Goal: Task Accomplishment & Management: Use online tool/utility

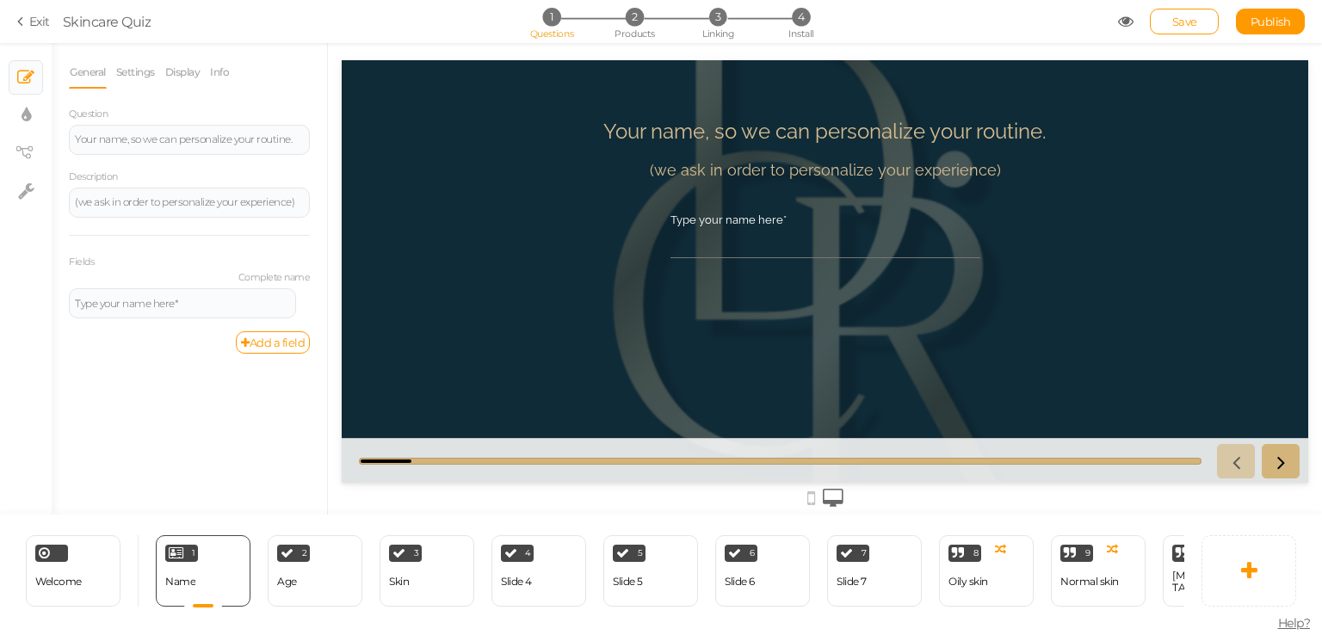
click at [548, 435] on div "Your name, so we can personalize your routine. (we ask in order to personalize …" at bounding box center [825, 271] width 559 height 331
click at [85, 584] on div "Welcome Delete" at bounding box center [73, 570] width 95 height 71
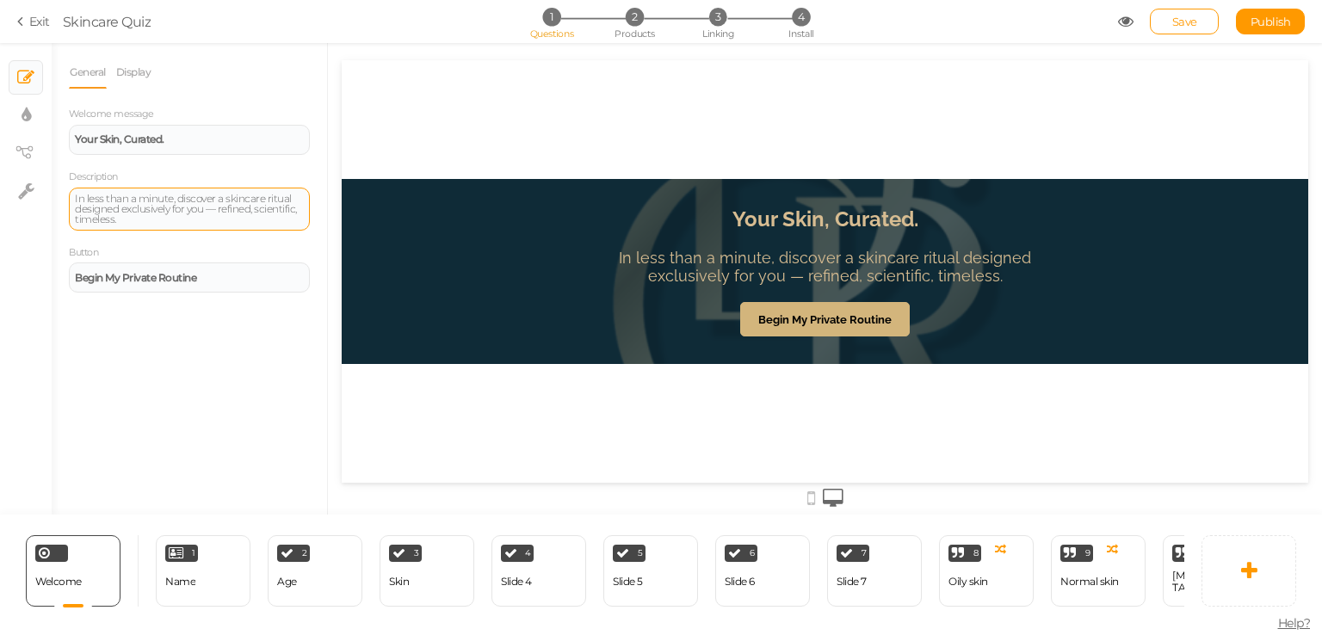
click at [175, 219] on div "In less than a minute, discover a skincare ritual designed exclusively for you …" at bounding box center [189, 209] width 229 height 31
click at [165, 218] on div "In less than a minute, discover a skincare ritual designed exclusively for you …" at bounding box center [189, 209] width 229 height 31
drag, startPoint x: 143, startPoint y: 216, endPoint x: 77, endPoint y: 192, distance: 69.7
click at [77, 194] on div "In less than a minute, discover a skincare ritual designed exclusively for you …" at bounding box center [189, 209] width 229 height 31
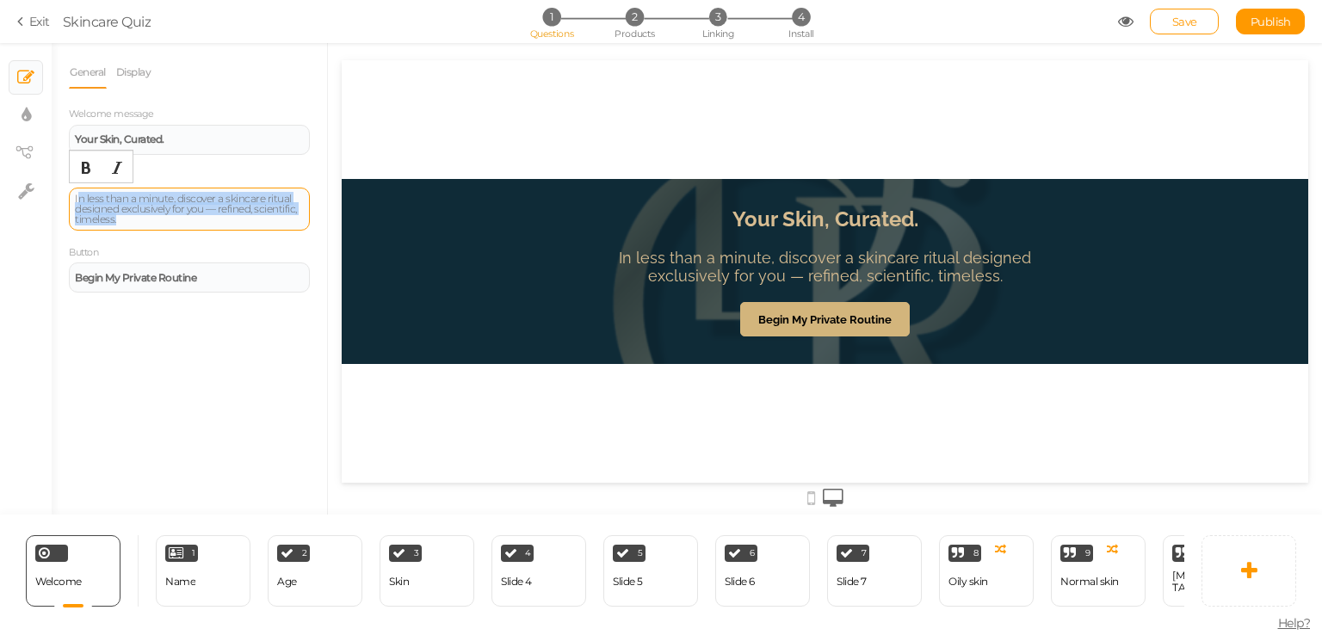
click at [124, 221] on div "In less than a minute, discover a skincare ritual designed exclusively for you …" at bounding box center [189, 209] width 229 height 31
drag, startPoint x: 124, startPoint y: 221, endPoint x: 55, endPoint y: 194, distance: 73.8
click at [55, 194] on div "General Display Welcome message Your Skin, Curated. Description In less than a …" at bounding box center [189, 285] width 275 height 459
paste div
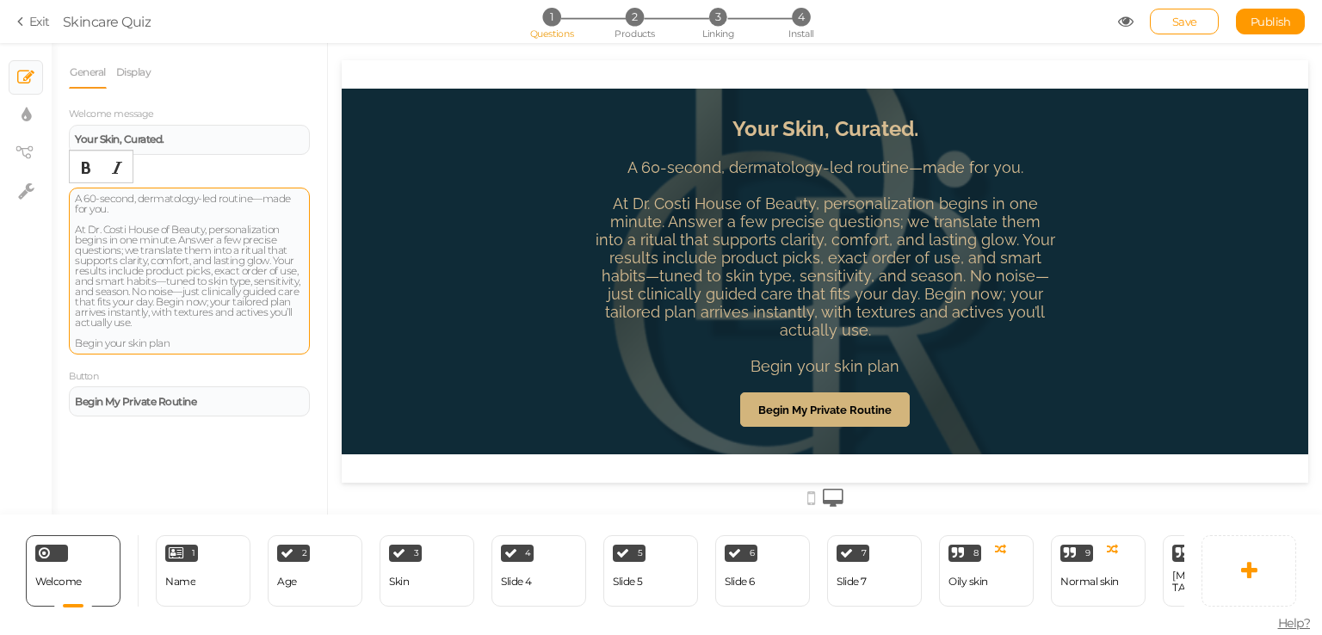
click at [282, 194] on div "A 60-second, dermatology-led routine—made for you. At Dr. Costi House of Beauty…" at bounding box center [189, 271] width 229 height 155
click at [288, 189] on div "A 60-second, dermatology-led routine—made for you. At Dr. Costi House of Beauty…" at bounding box center [189, 271] width 241 height 167
click at [299, 182] on div "Description A 60-second, dermatology-led routine—made for you. At Dr. Costi Hou…" at bounding box center [189, 261] width 241 height 187
click at [309, 176] on div "Description A 60-second, dermatology-led routine—made for you. At Dr. Costi Hou…" at bounding box center [189, 261] width 241 height 187
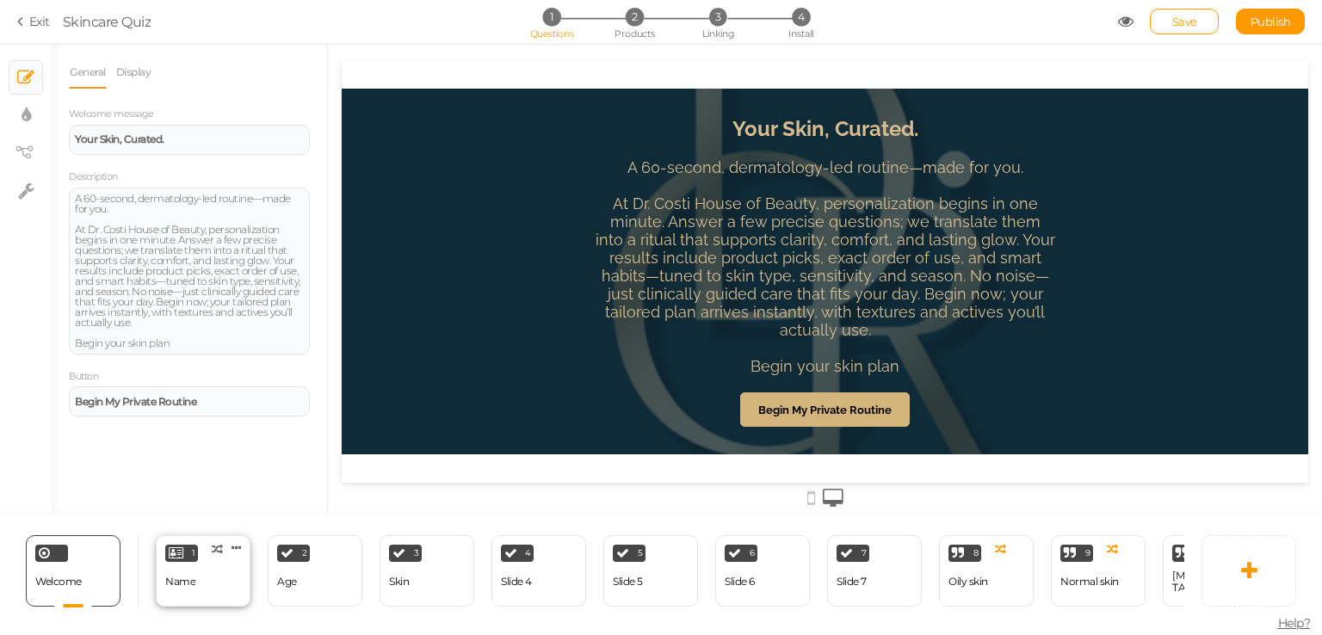
click at [183, 551] on div "1" at bounding box center [181, 553] width 33 height 17
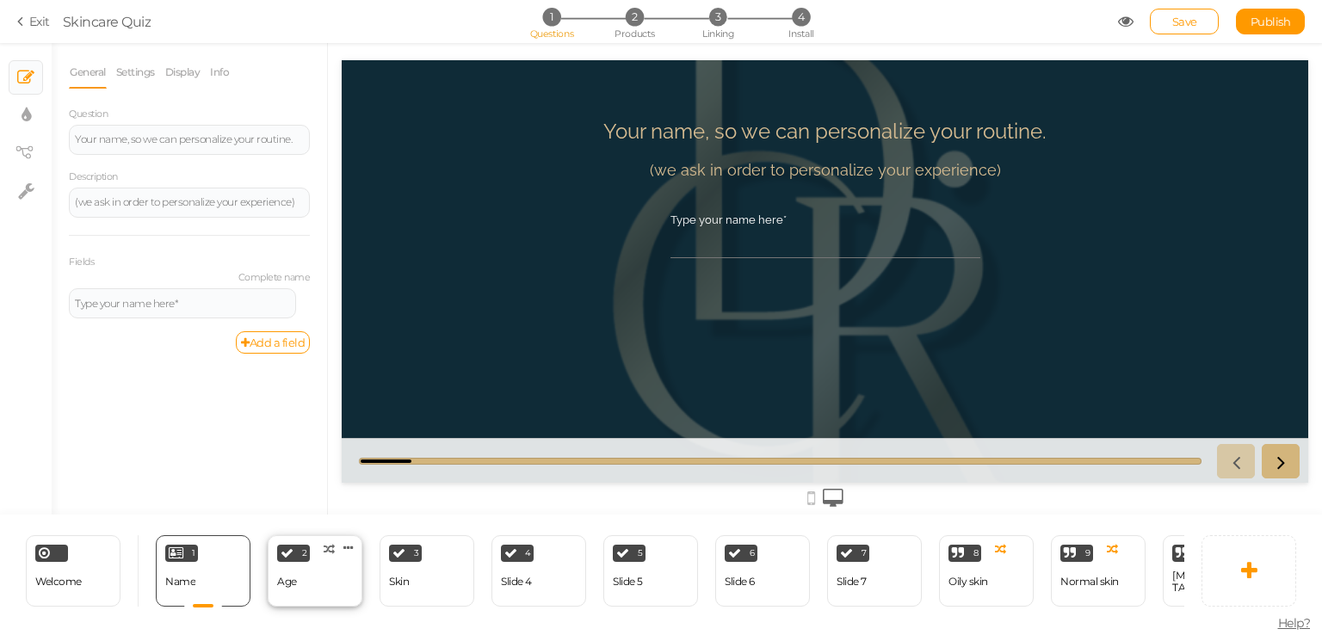
click at [304, 569] on div "2 Age × Define the conditions to show this slide. Clone Change type Delete" at bounding box center [315, 570] width 95 height 71
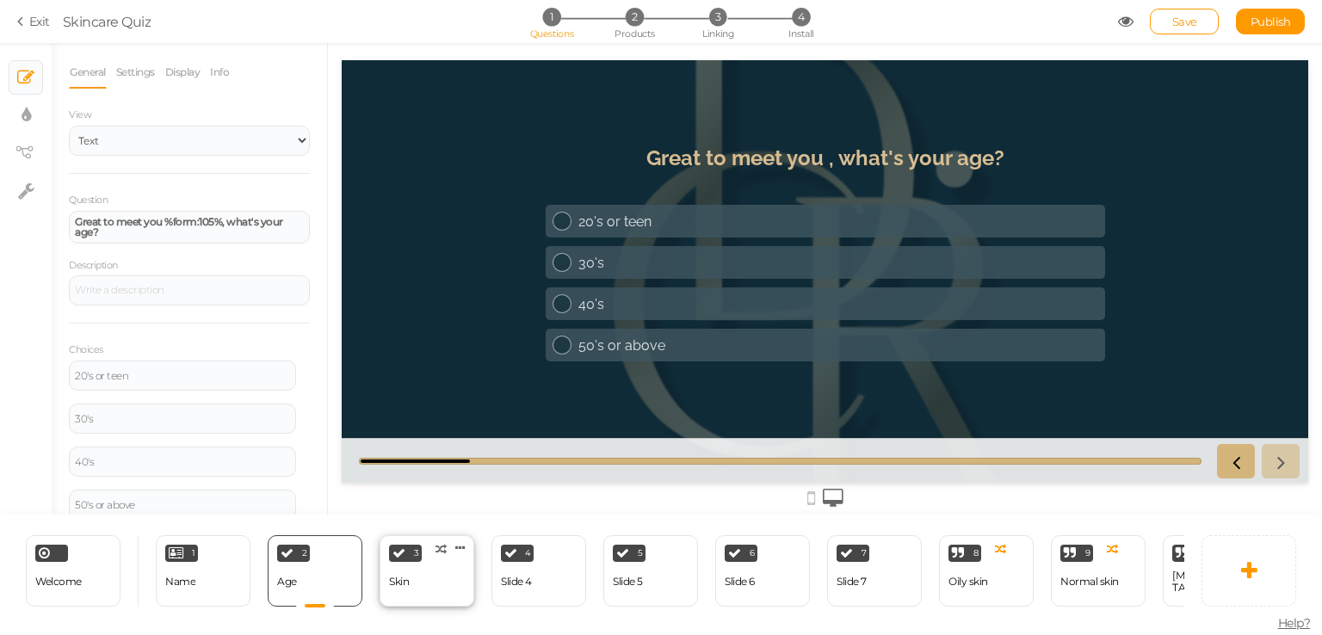
click at [423, 576] on div "3 Skin × Define the conditions to show this slide. Clone Change type Delete" at bounding box center [427, 570] width 95 height 71
select select "2"
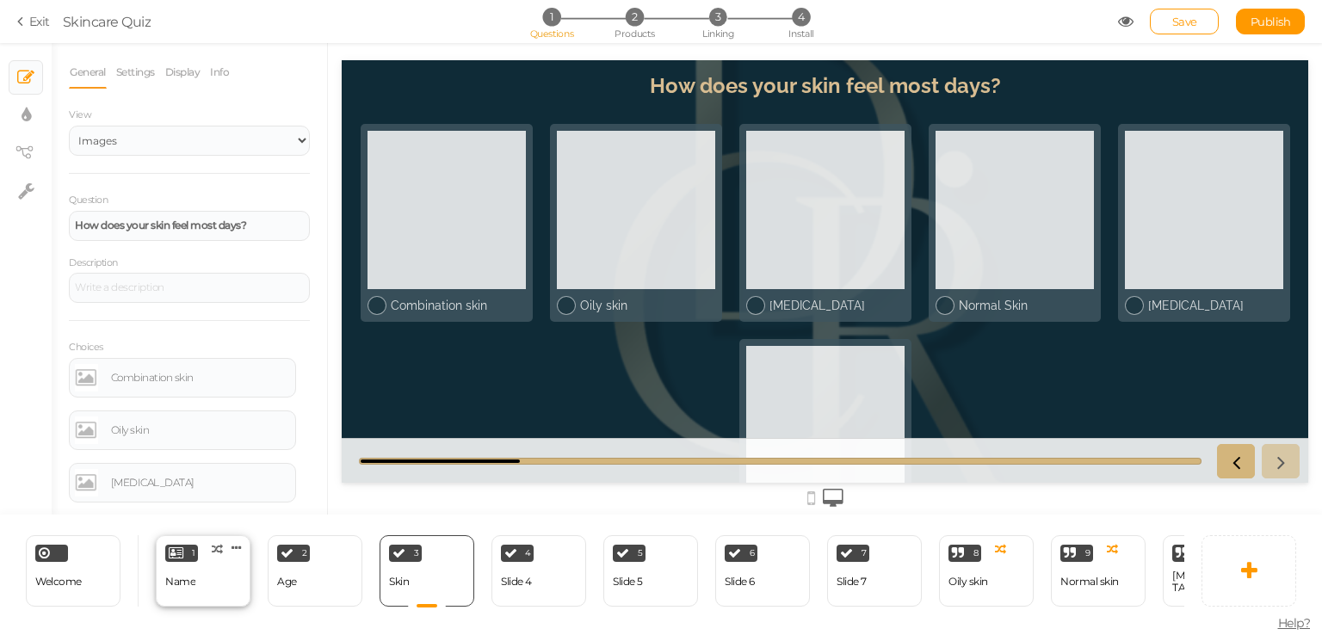
click at [199, 581] on div "1 Name × Define the conditions to show this slide. Clone Change type Delete" at bounding box center [203, 570] width 95 height 71
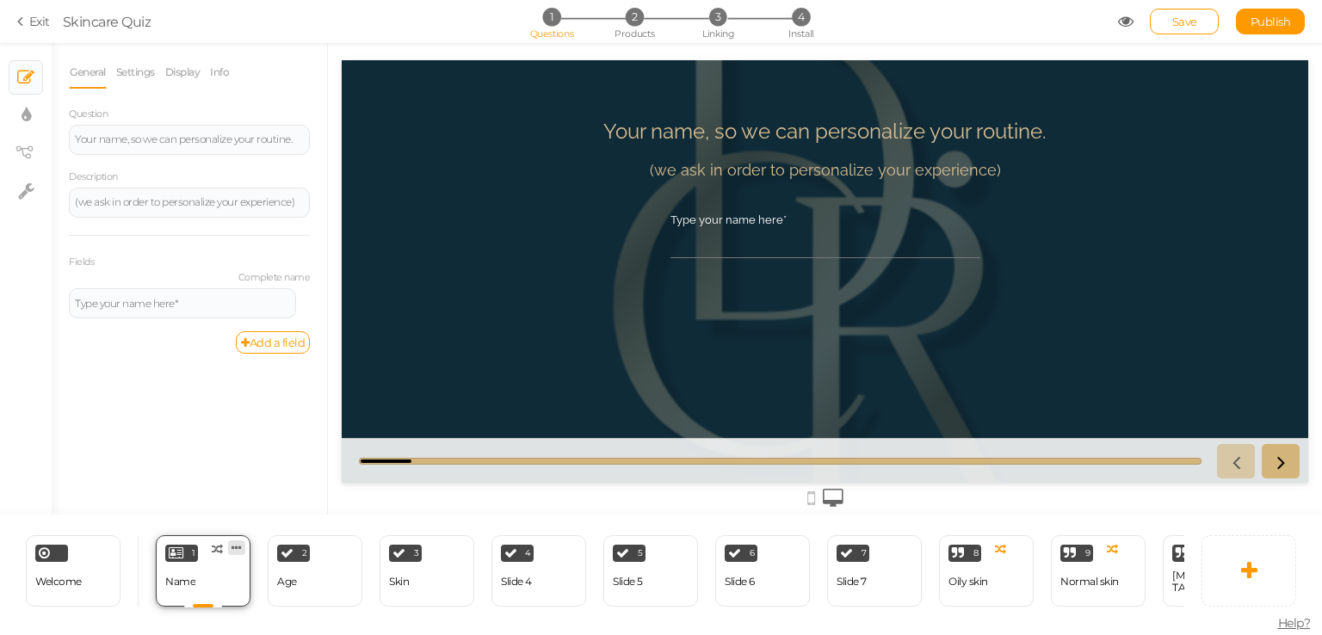
click at [239, 541] on icon at bounding box center [236, 547] width 10 height 13
click at [211, 573] on span "Delete" at bounding box center [203, 579] width 31 height 13
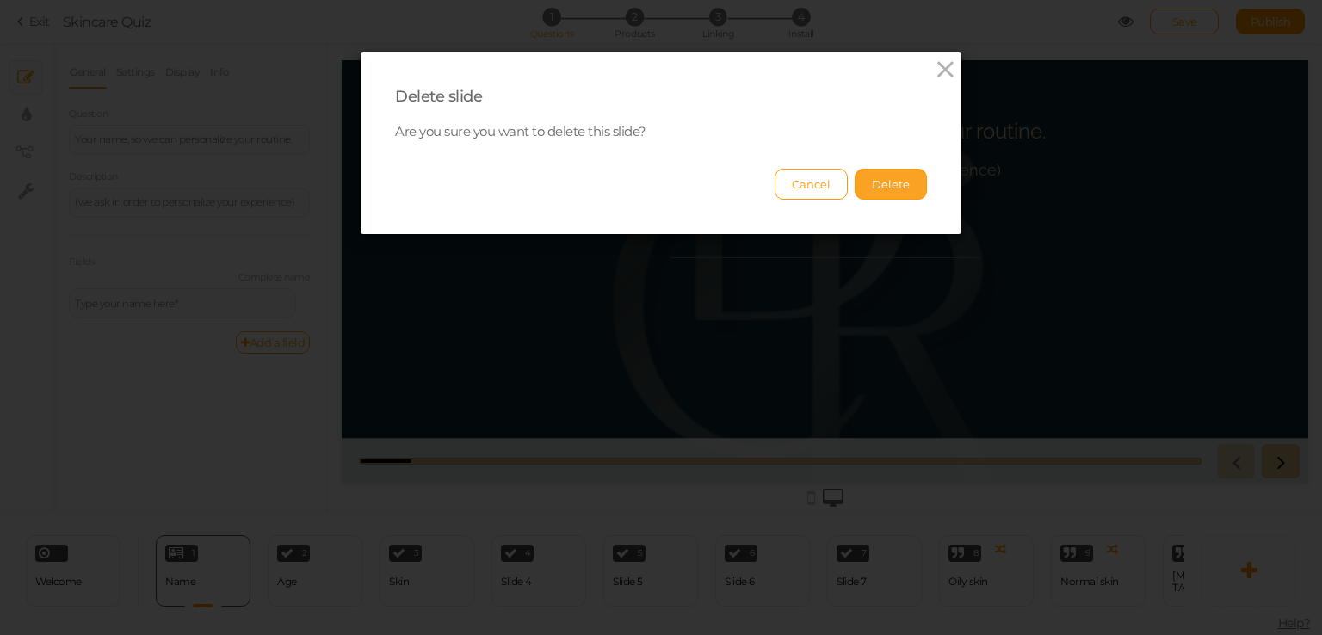
click at [879, 194] on button "Delete" at bounding box center [891, 184] width 72 height 31
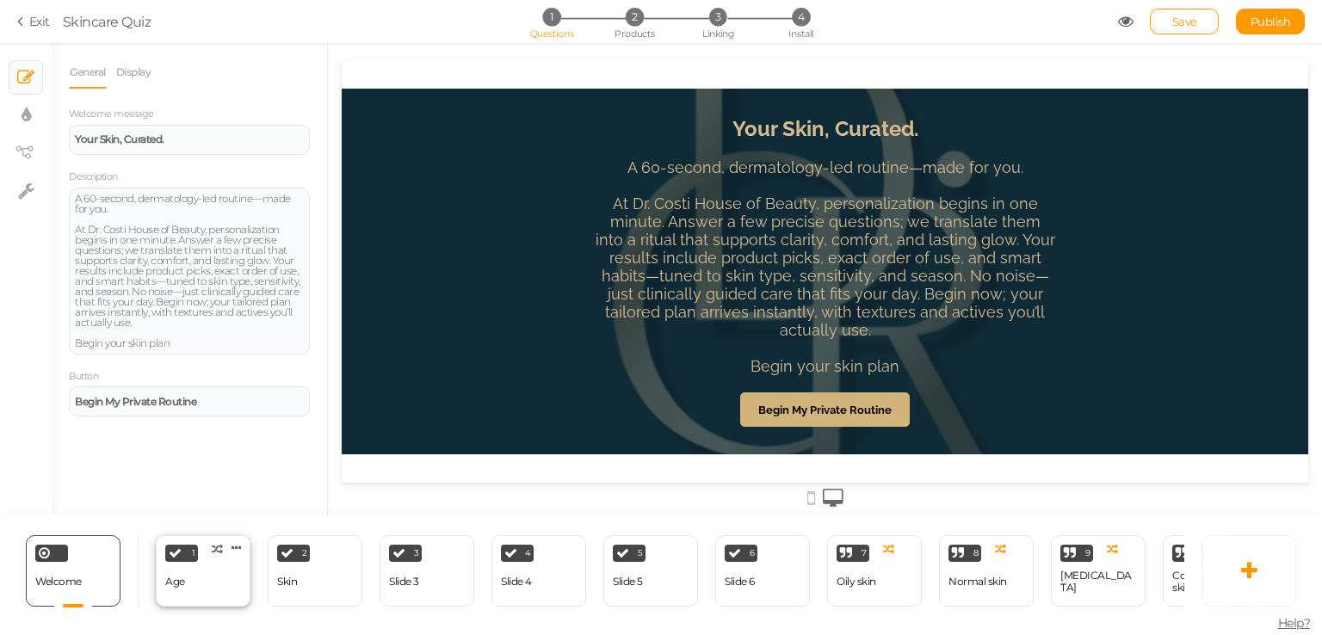
click at [205, 581] on div "1 Age × Define the conditions to show this slide. Clone Change type Delete" at bounding box center [203, 570] width 95 height 71
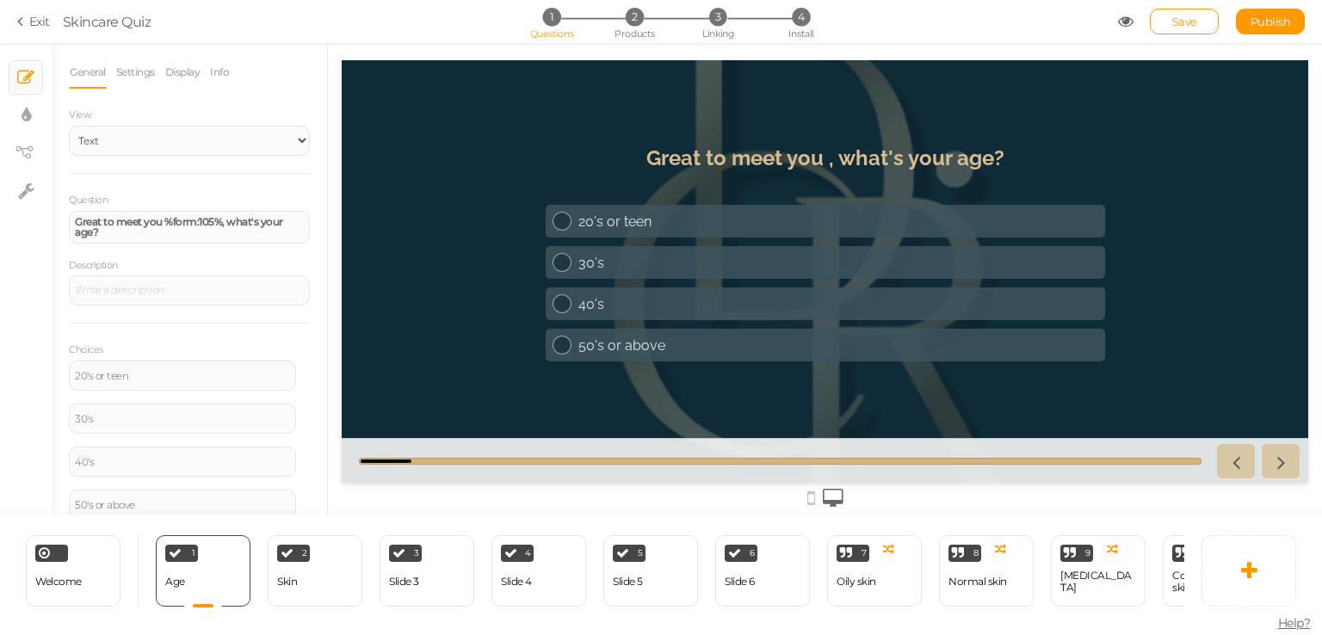
scroll to position [0, 103]
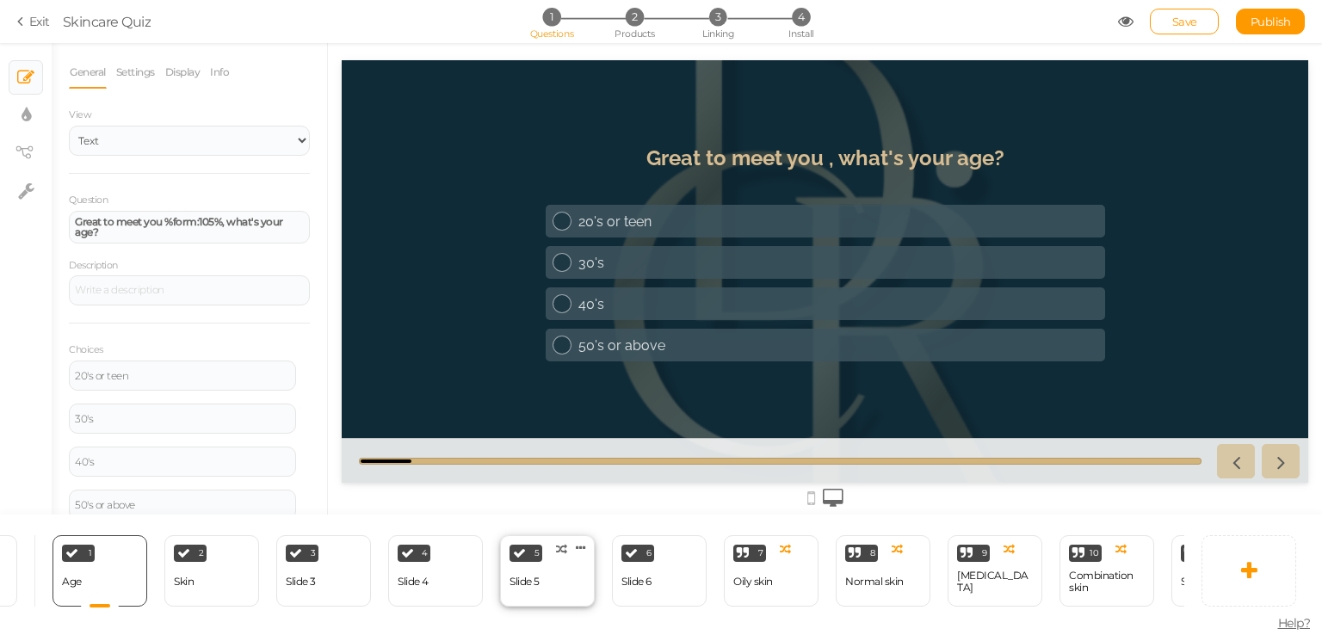
click at [560, 578] on div "5 Slide 5 × Define the conditions to show this slide. Clone Change type Delete" at bounding box center [547, 570] width 95 height 71
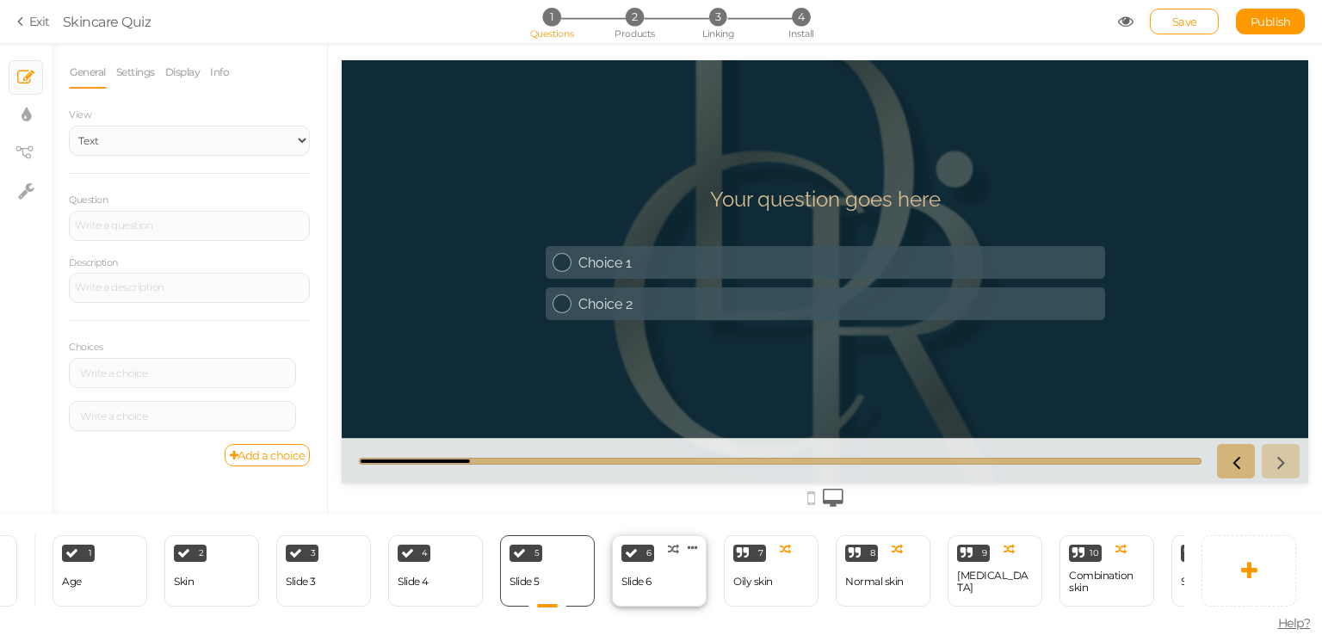
scroll to position [0, 0]
click at [473, 575] on div "4 Slide 4 × Define the conditions to show this slide. Clone Change type Delete" at bounding box center [435, 570] width 95 height 71
click at [337, 563] on div "3 Slide 3 × Define the conditions to show this slide. Clone Change type Delete" at bounding box center [323, 570] width 95 height 71
click at [248, 576] on div "2 Skin × Define the conditions to show this slide. Clone Change type Delete" at bounding box center [211, 570] width 95 height 71
select select "2"
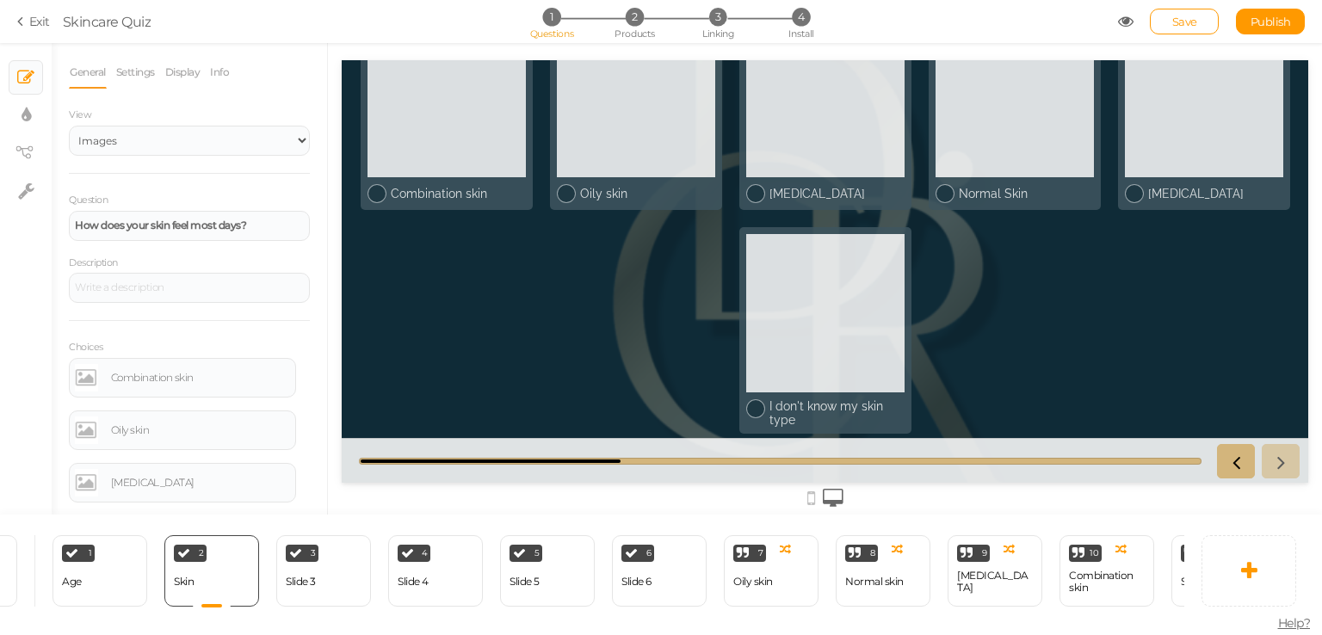
scroll to position [115, 0]
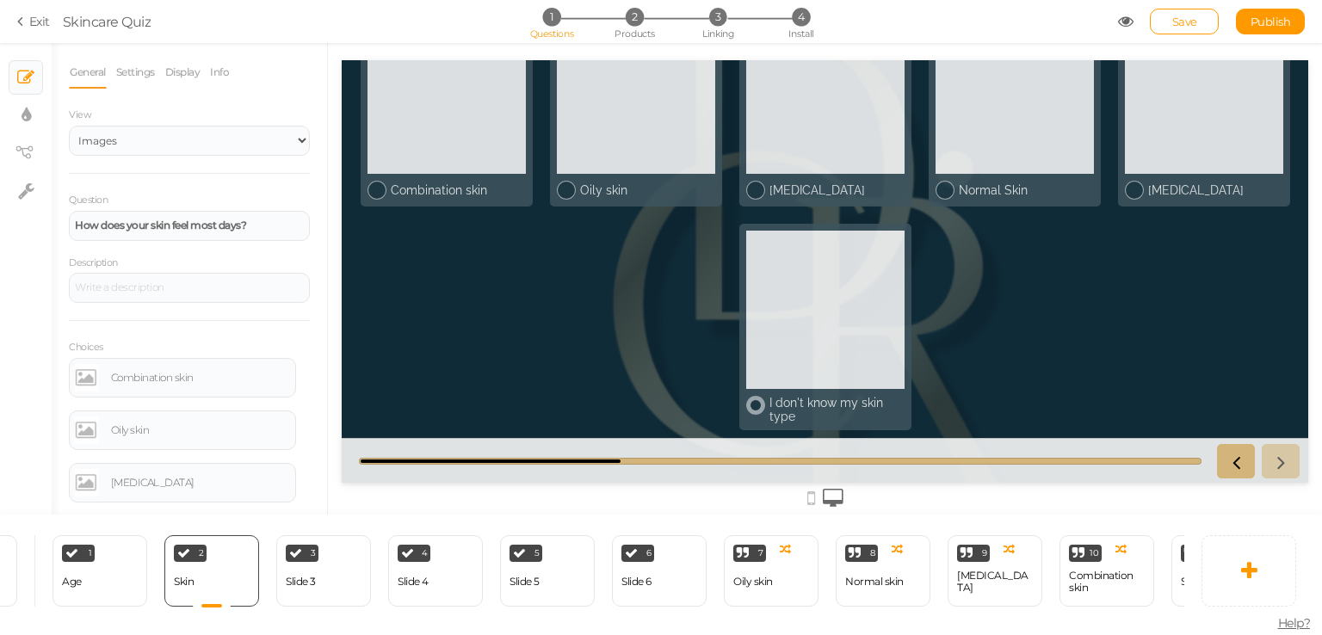
click at [813, 355] on div at bounding box center [825, 310] width 158 height 158
click at [808, 337] on div at bounding box center [825, 310] width 158 height 158
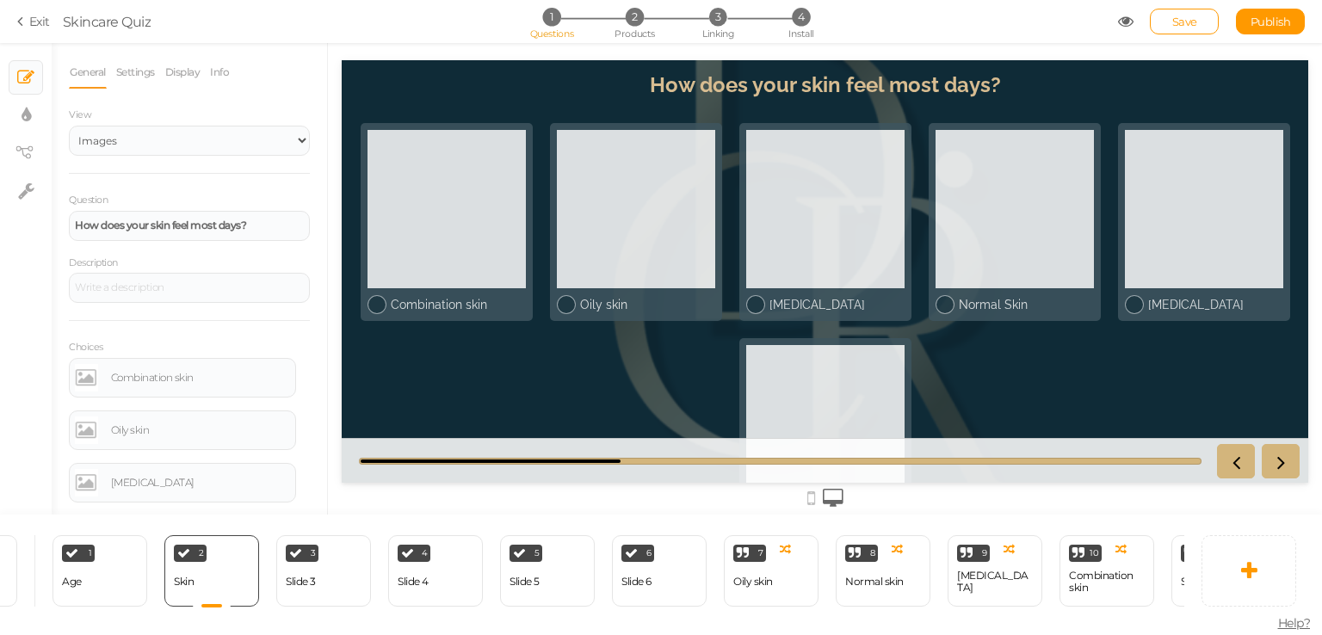
scroll to position [0, 0]
click at [686, 13] on li "3 Linking" at bounding box center [718, 17] width 80 height 18
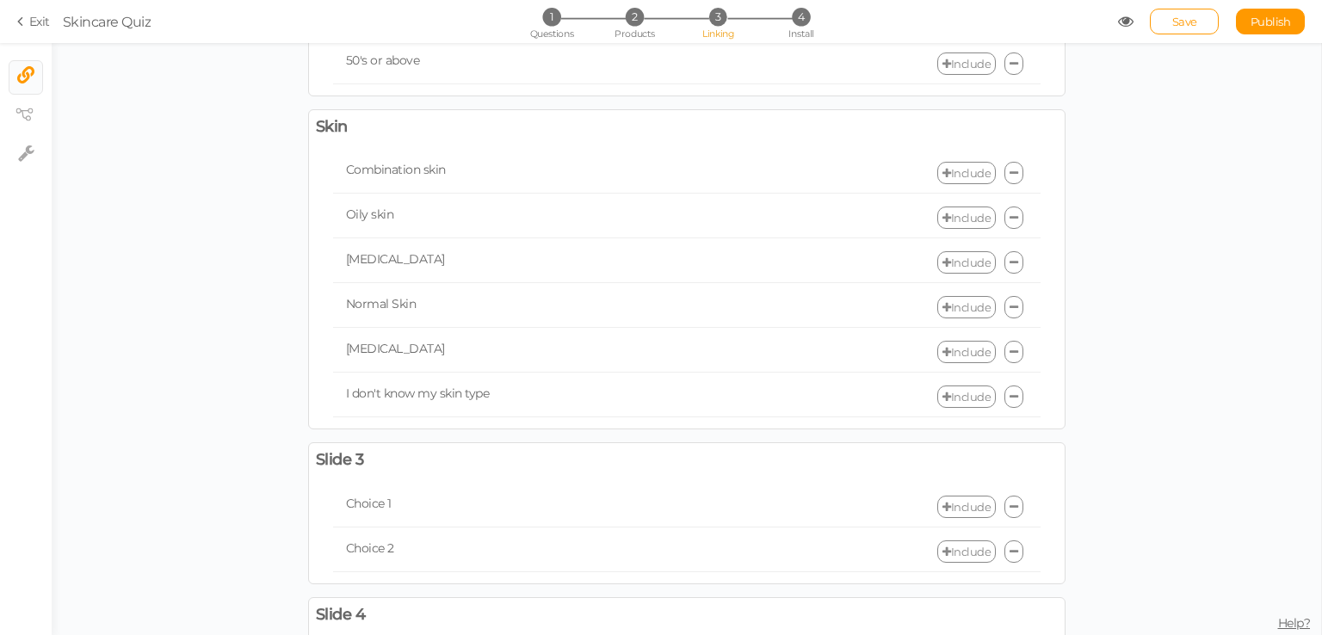
scroll to position [344, 0]
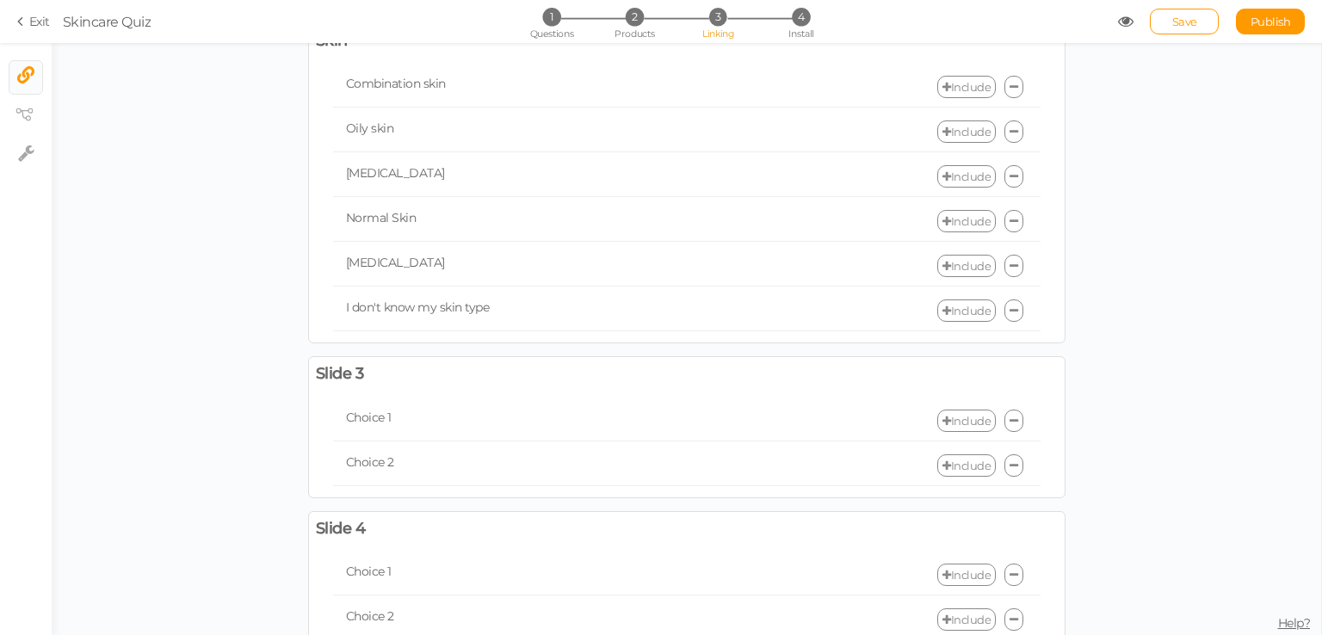
click at [958, 304] on link "Include" at bounding box center [966, 310] width 59 height 22
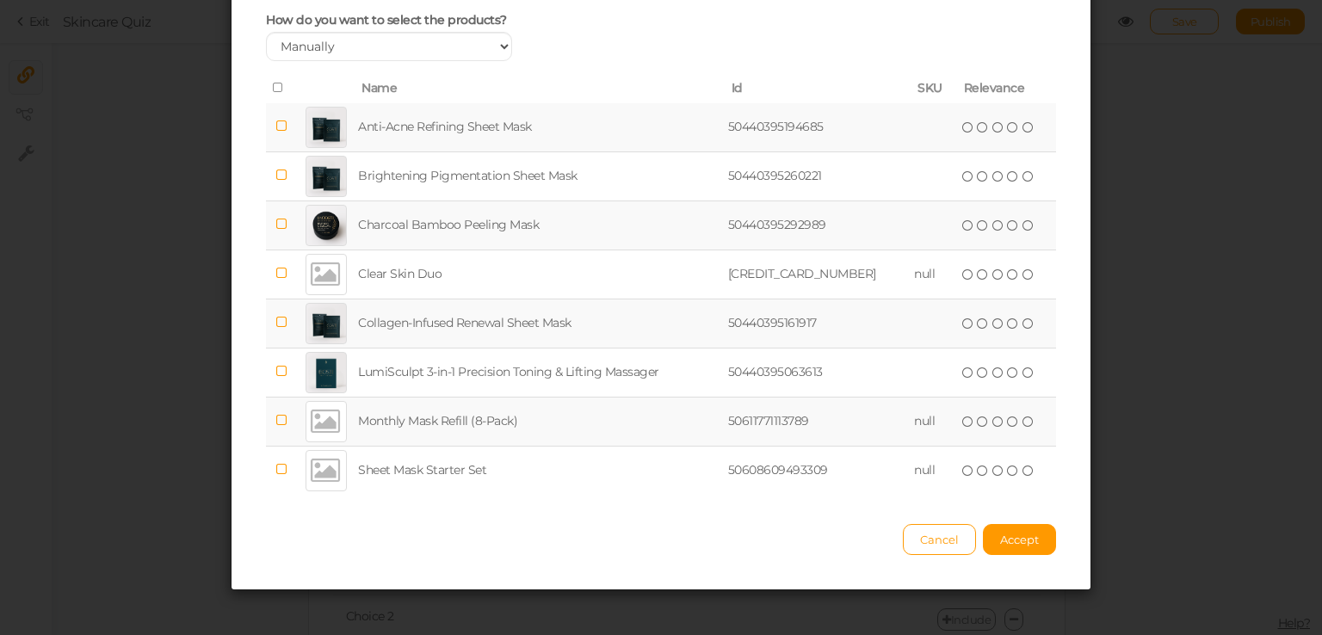
scroll to position [116, 0]
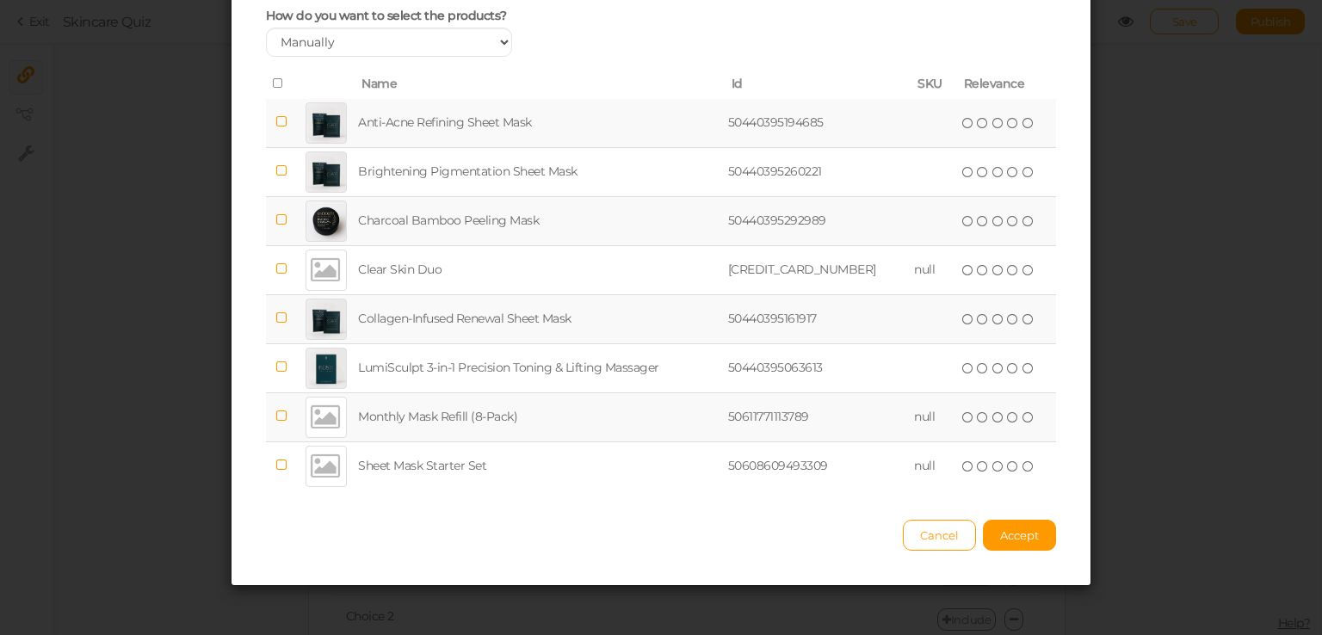
click at [104, 248] on div "Select products to include for choice Skin : I don't know my skin type How do y…" at bounding box center [661, 317] width 1322 height 635
click at [933, 533] on span "Cancel" at bounding box center [939, 535] width 39 height 14
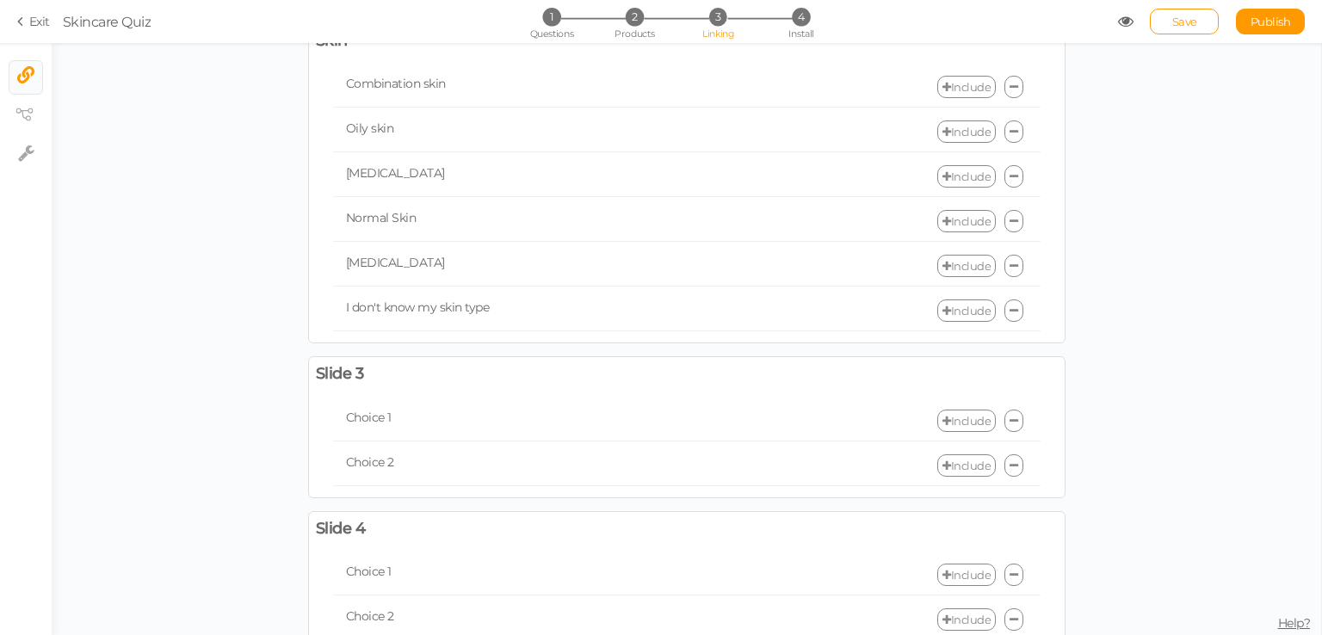
click at [348, 367] on span "Slide 3" at bounding box center [340, 374] width 48 height 20
drag, startPoint x: 379, startPoint y: 409, endPoint x: 394, endPoint y: 410, distance: 15.5
click at [381, 410] on span "Choice 1" at bounding box center [369, 417] width 46 height 15
drag, startPoint x: 367, startPoint y: 411, endPoint x: 407, endPoint y: 390, distance: 45.8
click at [367, 410] on span "Choice 1" at bounding box center [369, 417] width 46 height 15
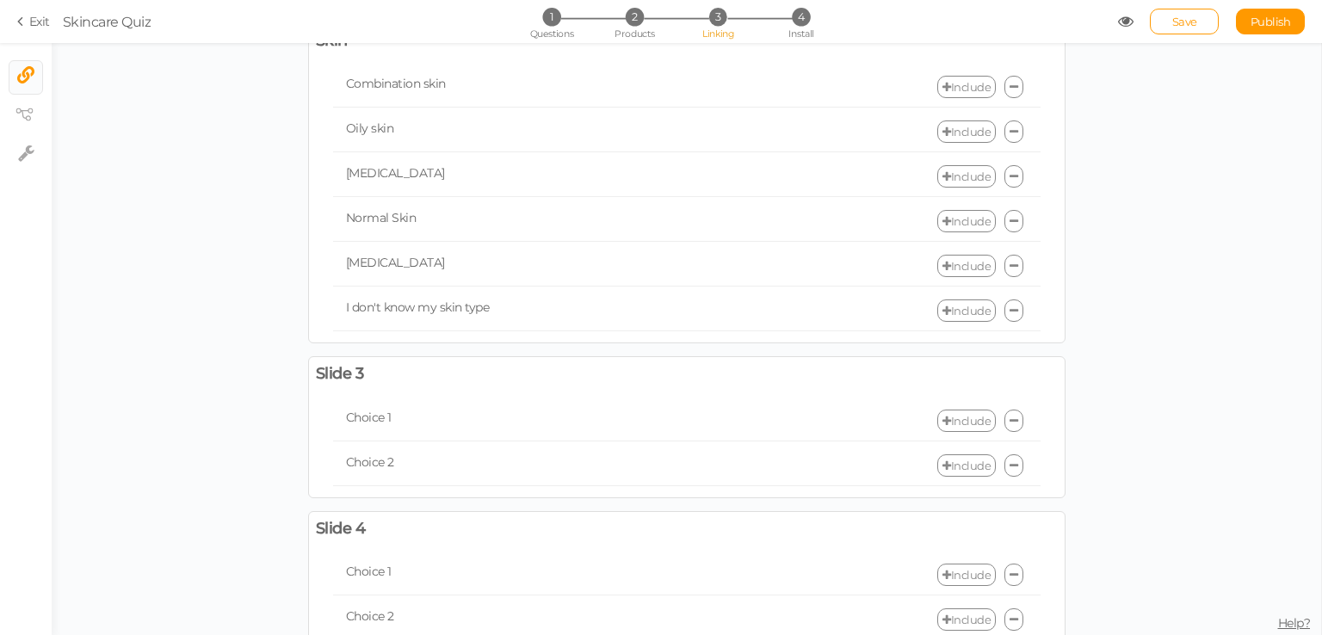
click at [478, 306] on span "I don't know my skin type" at bounding box center [418, 306] width 144 height 15
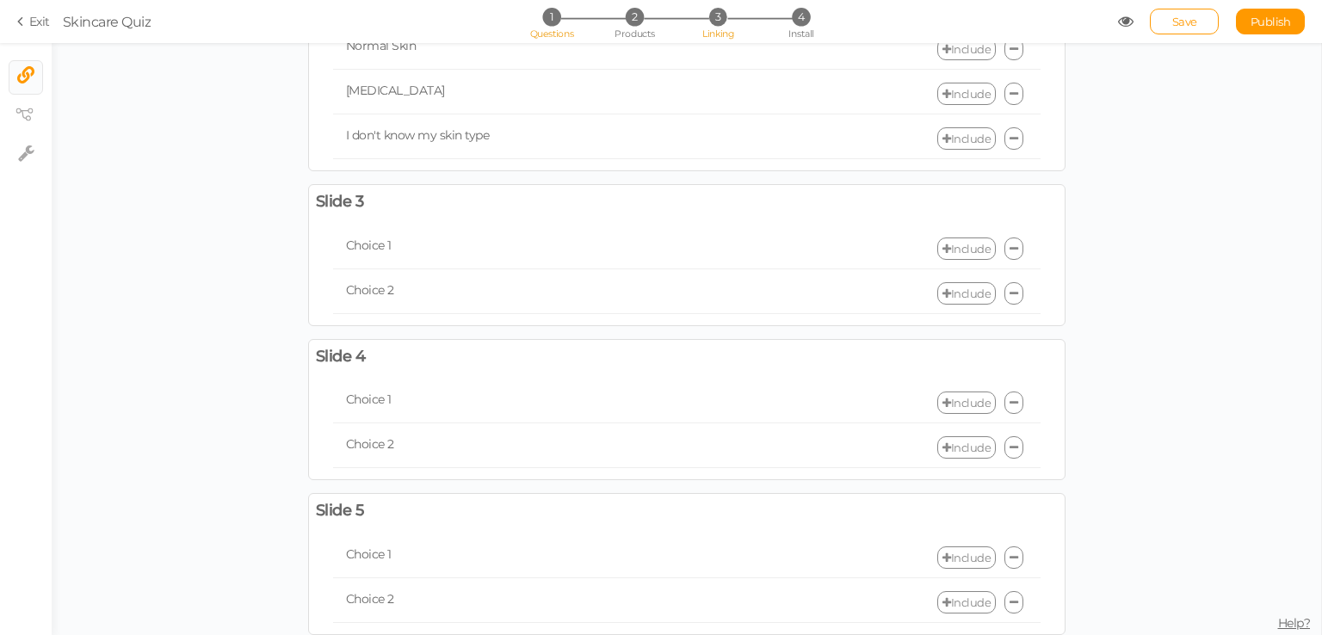
click at [576, 18] on li "1 Questions" at bounding box center [551, 17] width 80 height 18
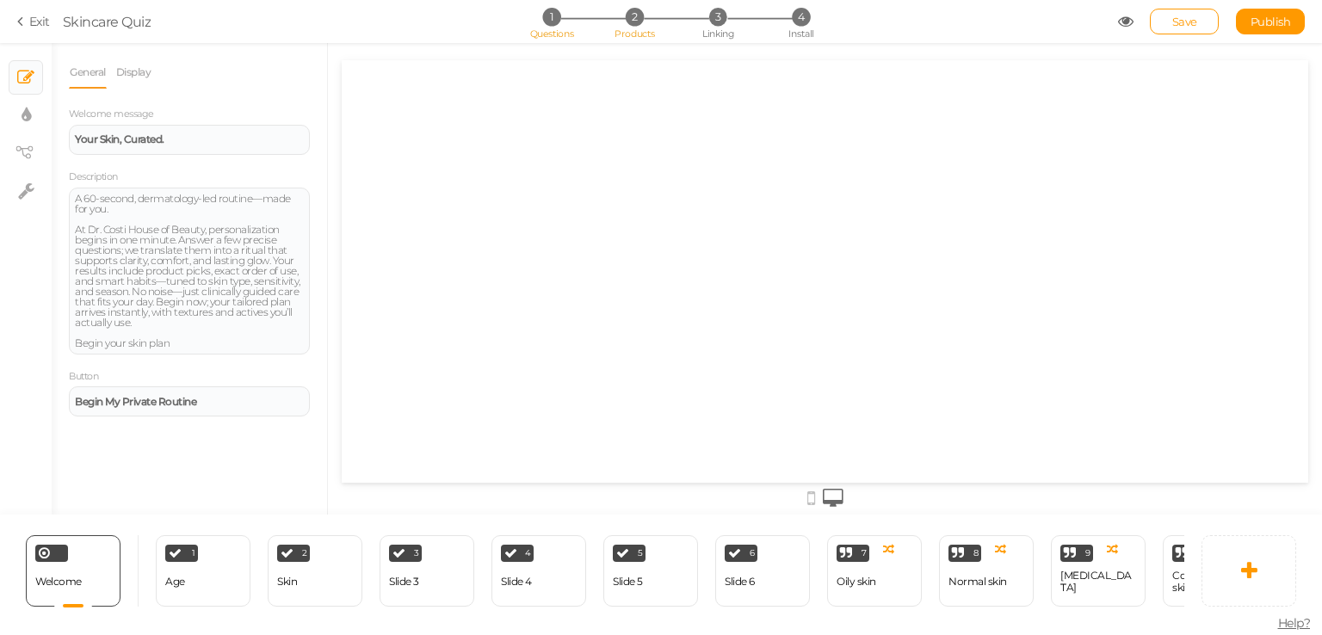
click at [644, 19] on li "2 Products" at bounding box center [635, 17] width 80 height 18
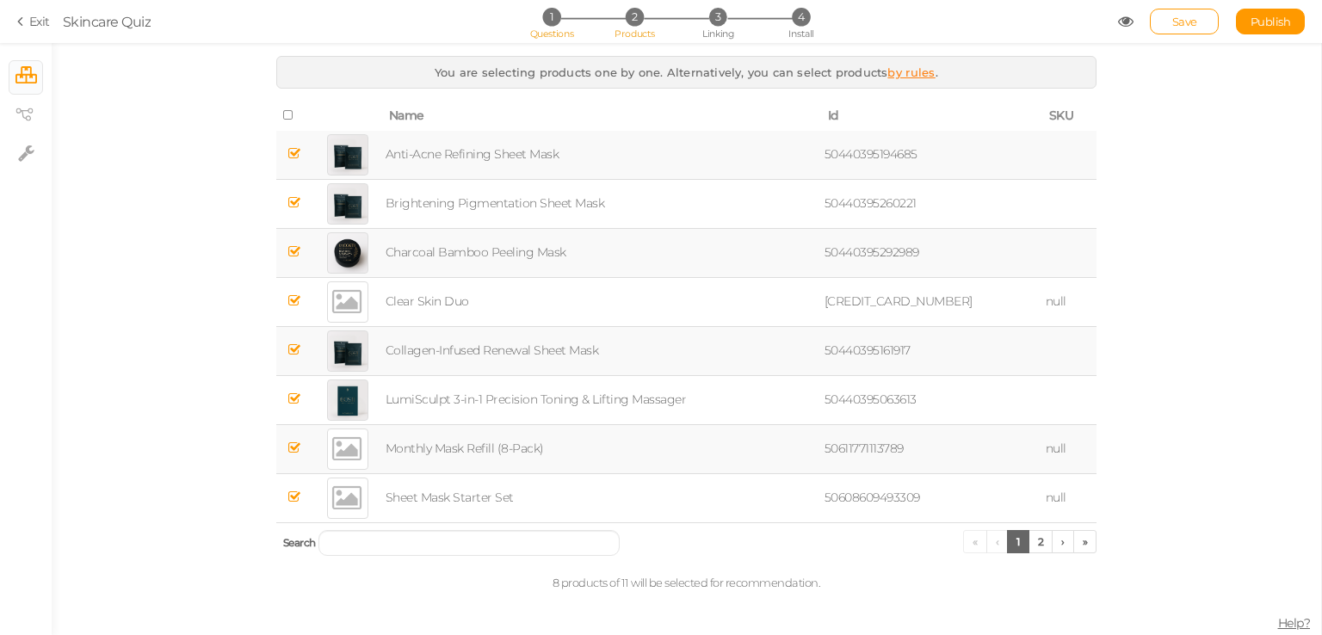
click at [563, 15] on li "1 Questions" at bounding box center [551, 17] width 80 height 18
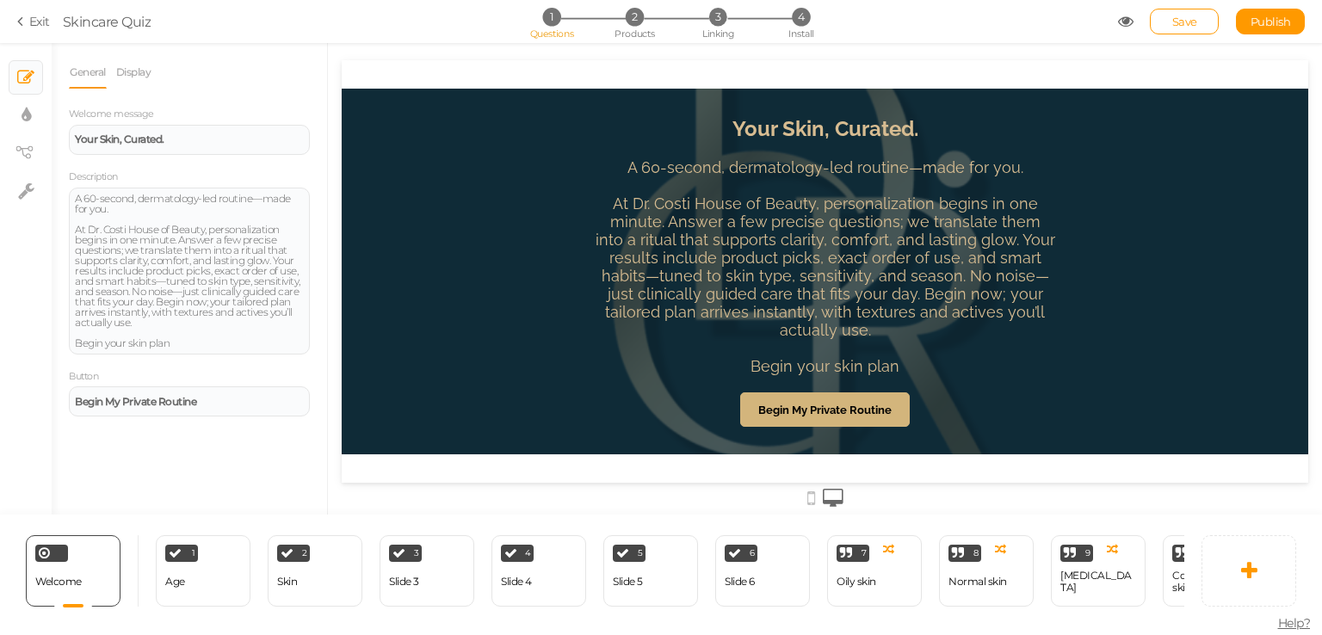
scroll to position [0, 0]
click at [444, 575] on div "3 Slide 3 × Define the conditions to show this slide. Clone Change type Delete" at bounding box center [427, 570] width 95 height 71
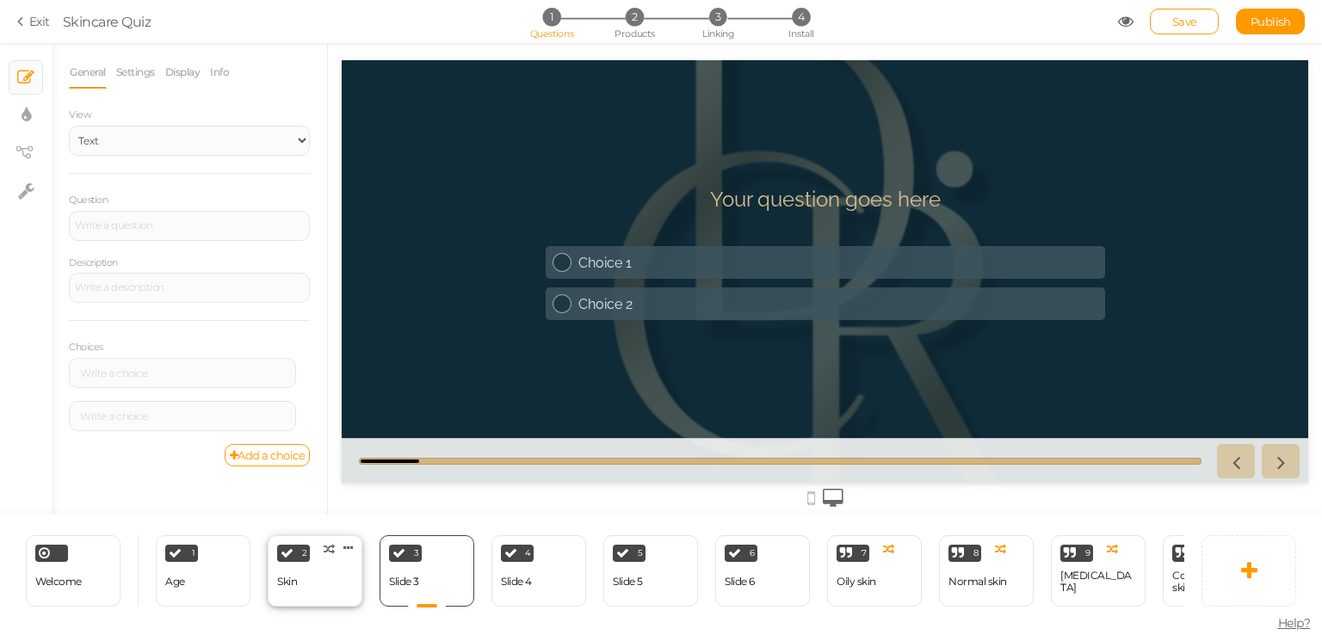
drag, startPoint x: 271, startPoint y: 570, endPoint x: 318, endPoint y: 559, distance: 47.8
click at [270, 570] on div "2 Skin × Define the conditions to show this slide. Clone Change type Delete" at bounding box center [315, 570] width 95 height 71
select select "2"
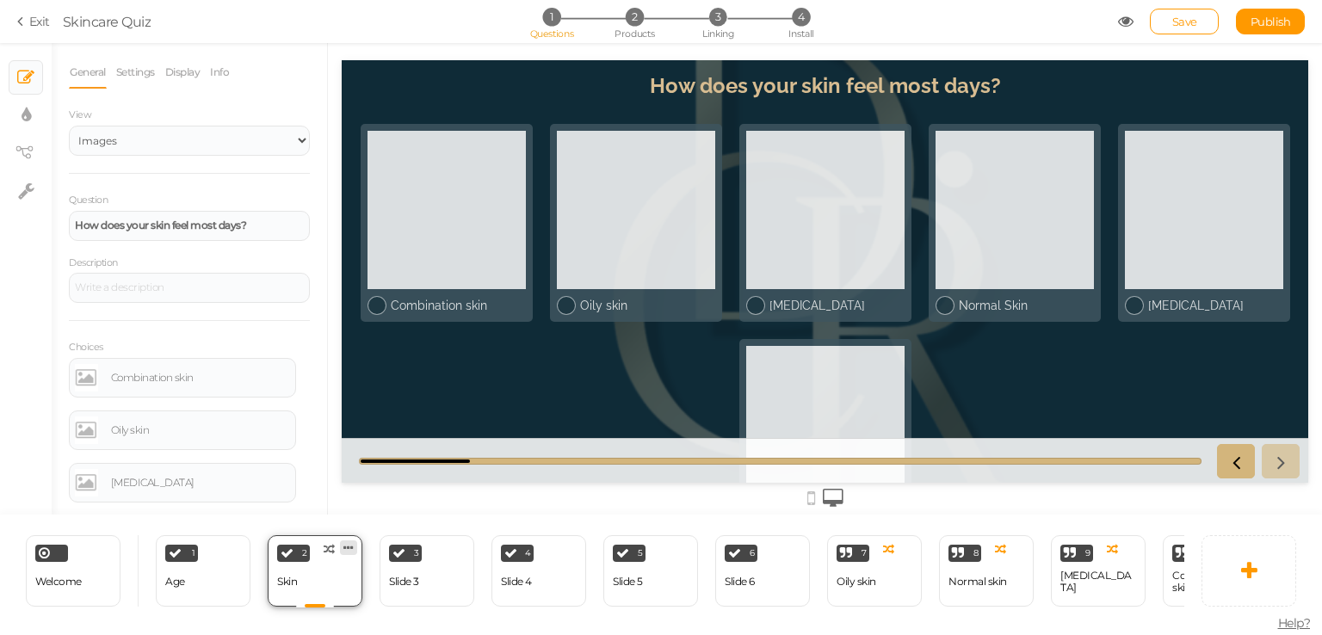
click at [350, 541] on icon at bounding box center [348, 547] width 10 height 13
click at [331, 335] on div at bounding box center [825, 279] width 994 height 472
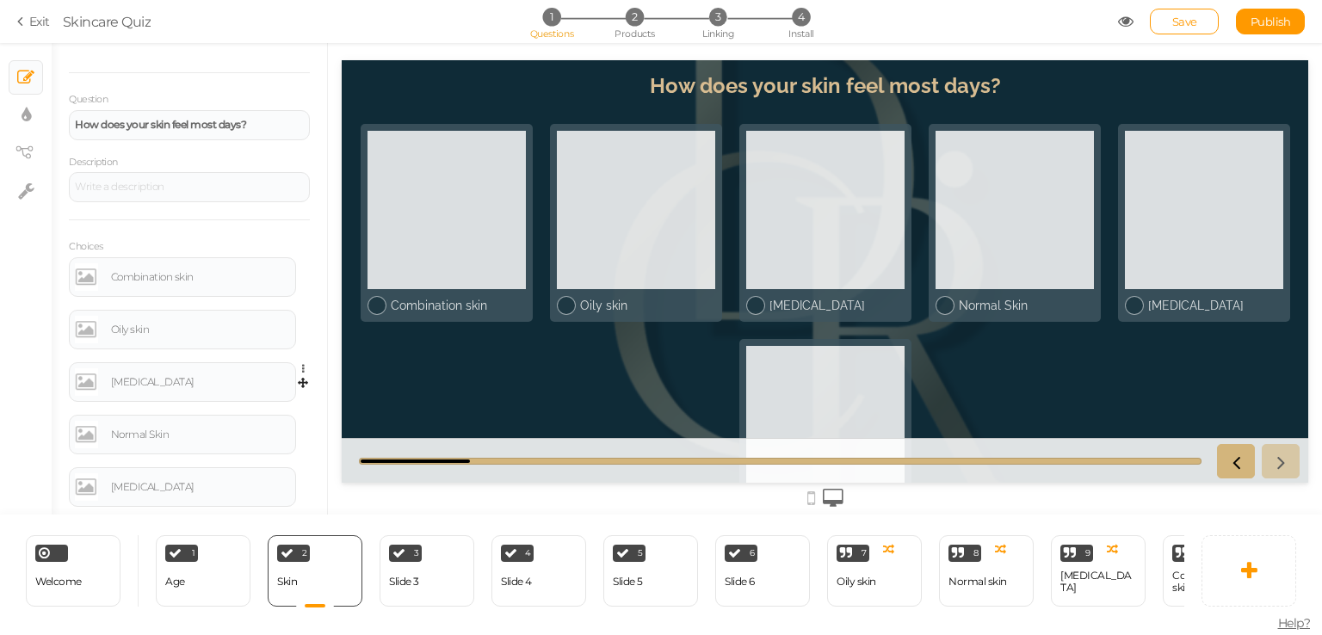
scroll to position [195, 0]
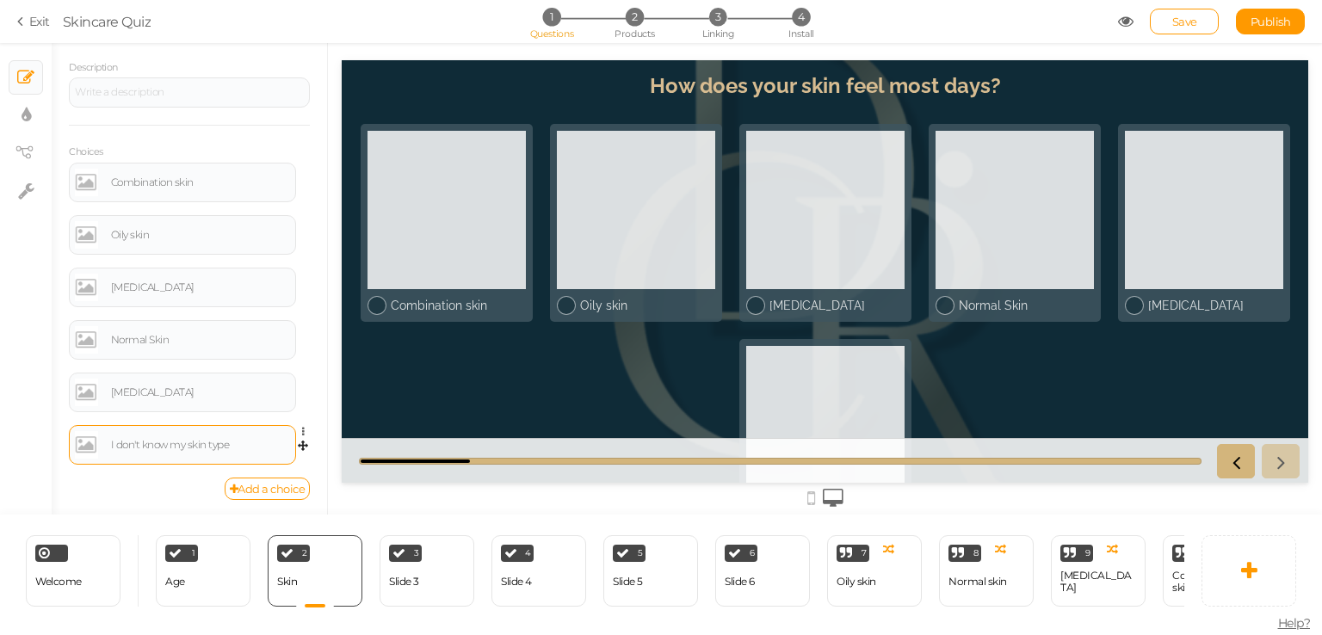
click at [220, 448] on div "I don't know my skin type" at bounding box center [200, 445] width 179 height 10
click at [163, 478] on div "Add a choice" at bounding box center [189, 489] width 241 height 22
click at [302, 427] on icon at bounding box center [307, 432] width 11 height 10
click at [255, 453] on link "Settings" at bounding box center [241, 456] width 136 height 18
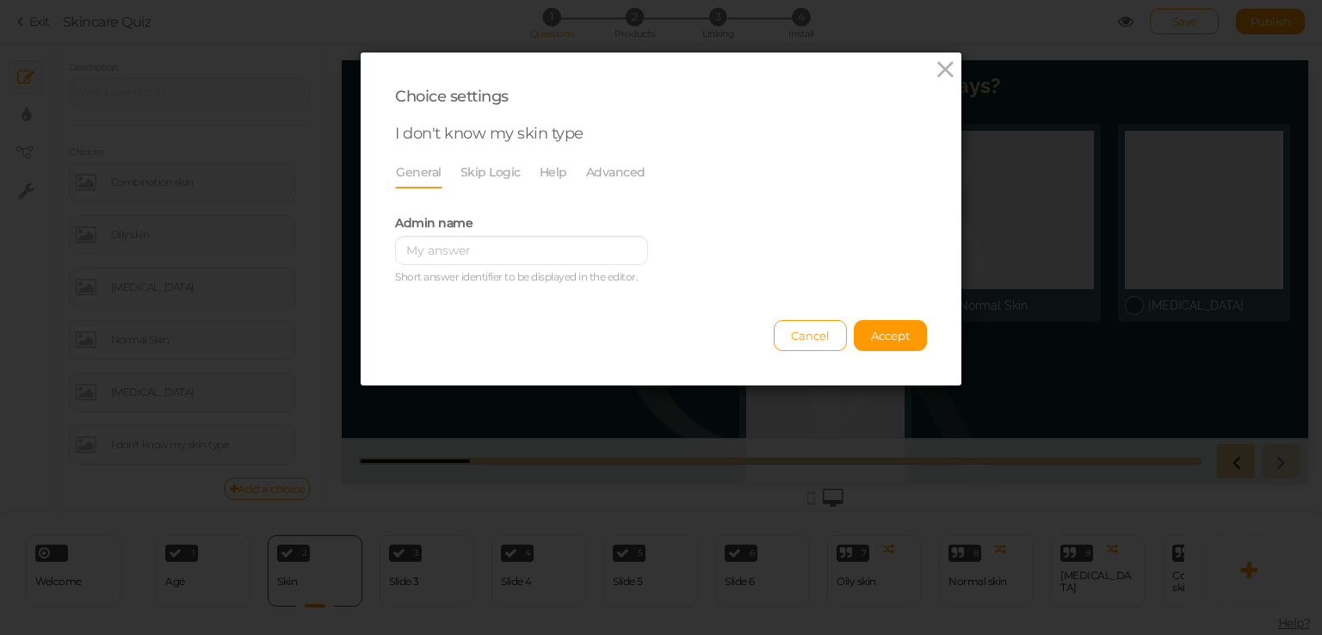
scroll to position [0, 0]
click at [495, 182] on link "Skip Logic" at bounding box center [491, 172] width 62 height 33
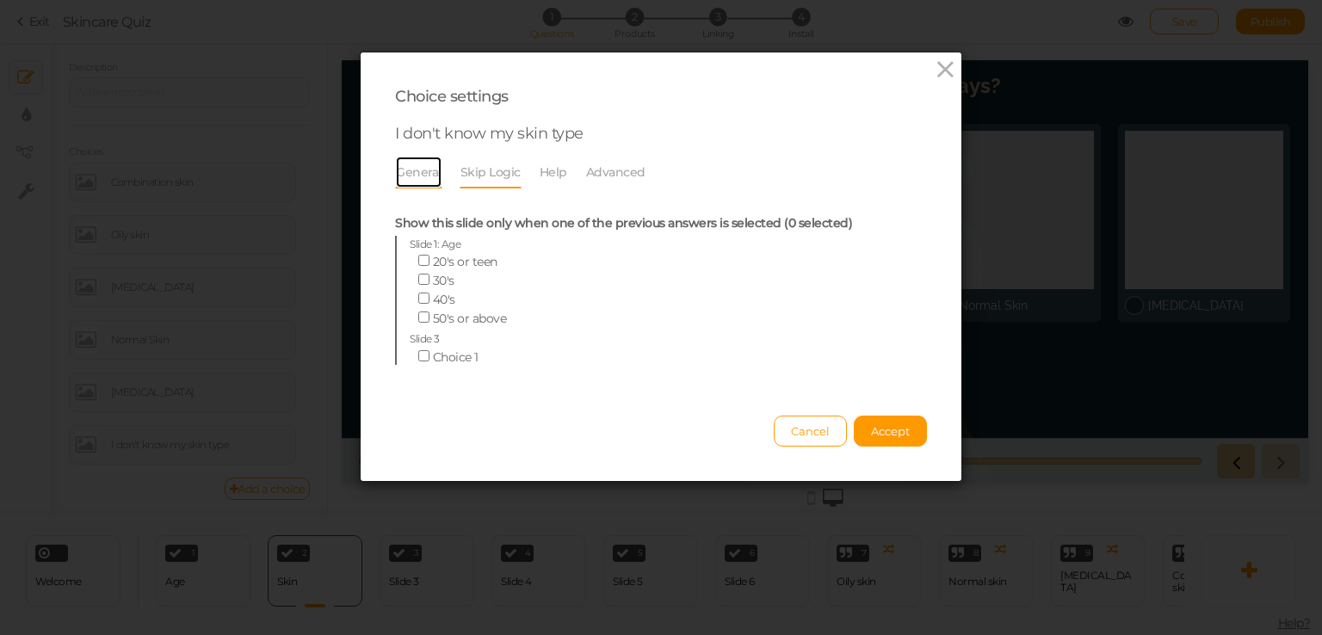
click at [426, 173] on link "General" at bounding box center [418, 172] width 47 height 33
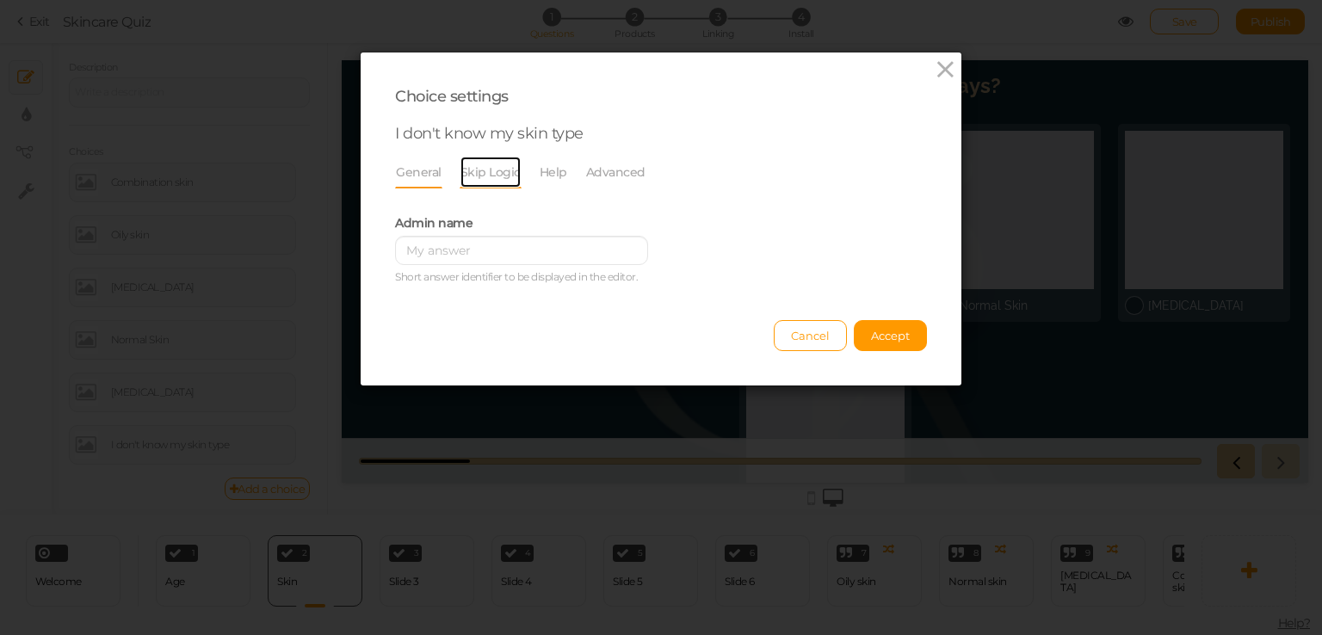
click at [460, 166] on link "Skip Logic" at bounding box center [491, 172] width 62 height 33
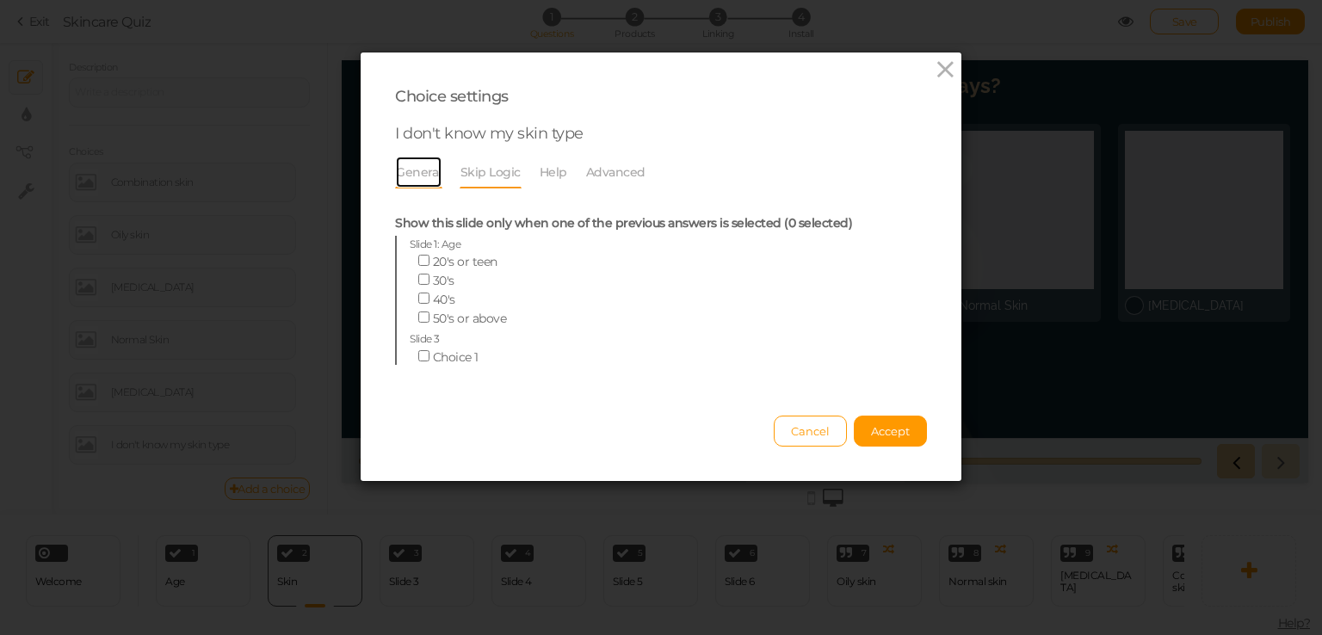
click at [430, 180] on link "General" at bounding box center [418, 172] width 47 height 33
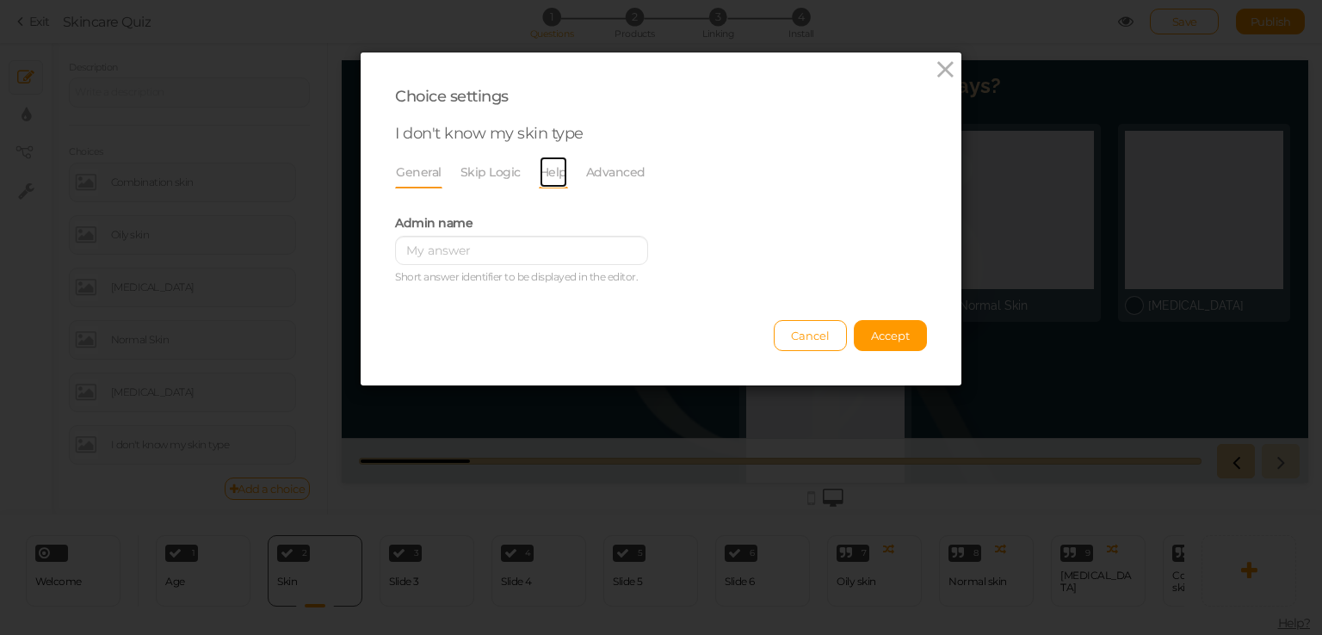
click at [544, 166] on link "Help" at bounding box center [553, 172] width 29 height 33
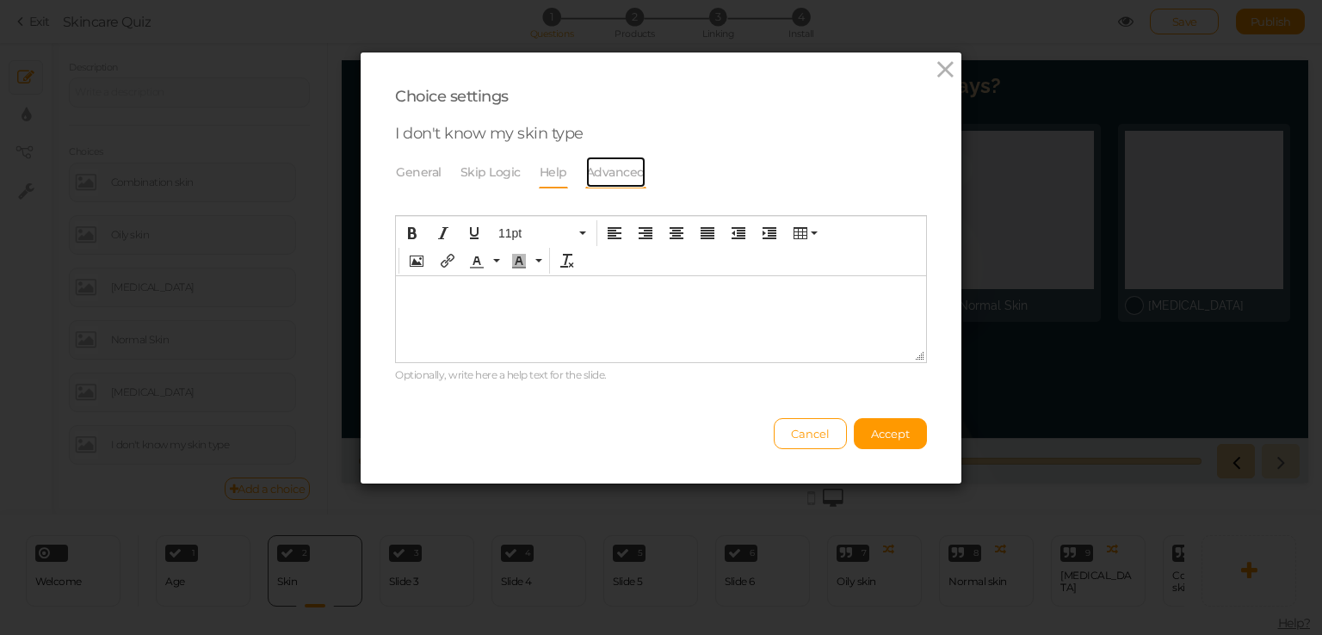
click at [614, 168] on link "Advanced" at bounding box center [615, 172] width 61 height 33
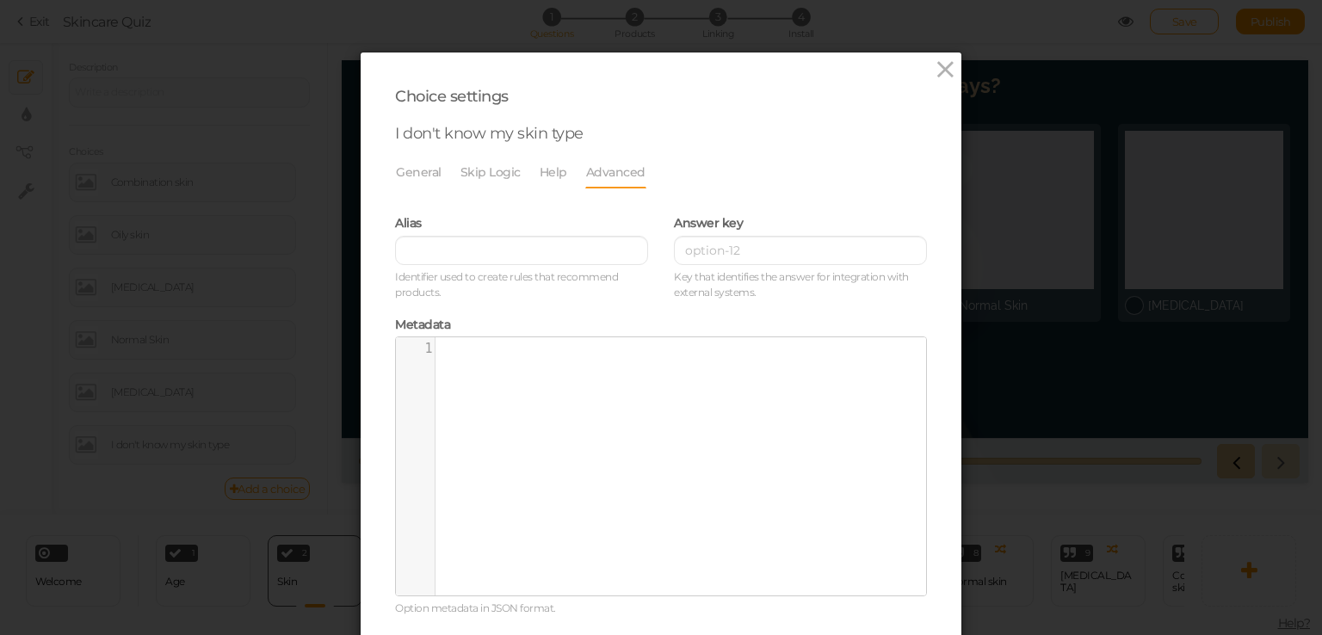
click at [293, 335] on div "Choice settings I don't know my skin type General Skip Logic Help Advanced Admi…" at bounding box center [661, 317] width 1322 height 635
click at [923, 64] on div "Choice settings I don't know my skin type General Skip Logic Help Advanced Admi…" at bounding box center [661, 384] width 601 height 664
click at [933, 71] on icon at bounding box center [945, 70] width 25 height 26
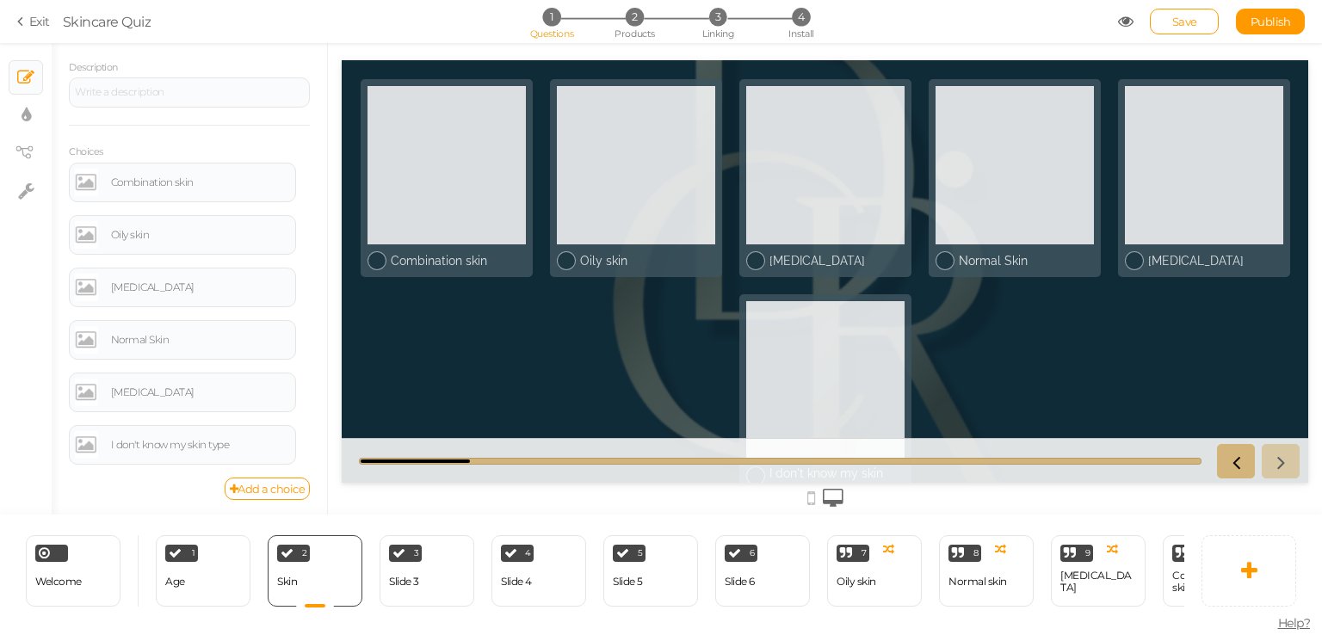
scroll to position [115, 0]
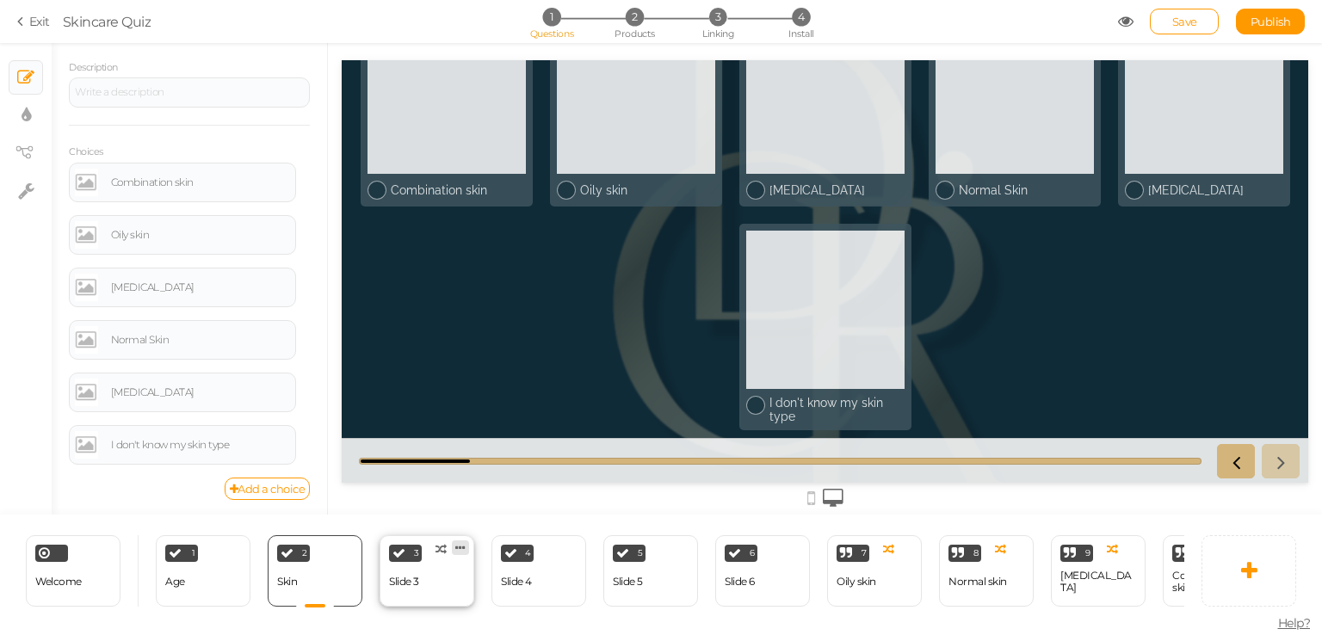
click at [461, 541] on icon at bounding box center [460, 547] width 10 height 13
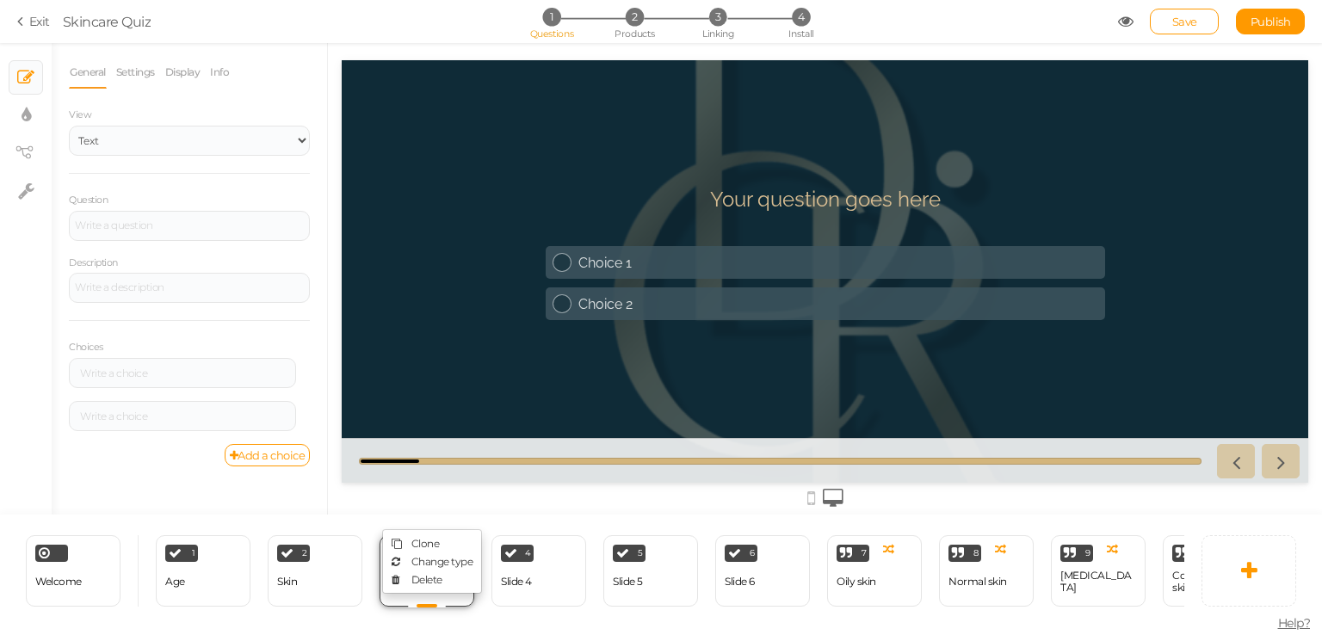
scroll to position [0, 0]
click at [303, 587] on div "2 Skin × Define the conditions to show this slide. Clone Change type Delete" at bounding box center [315, 570] width 95 height 71
select select "2"
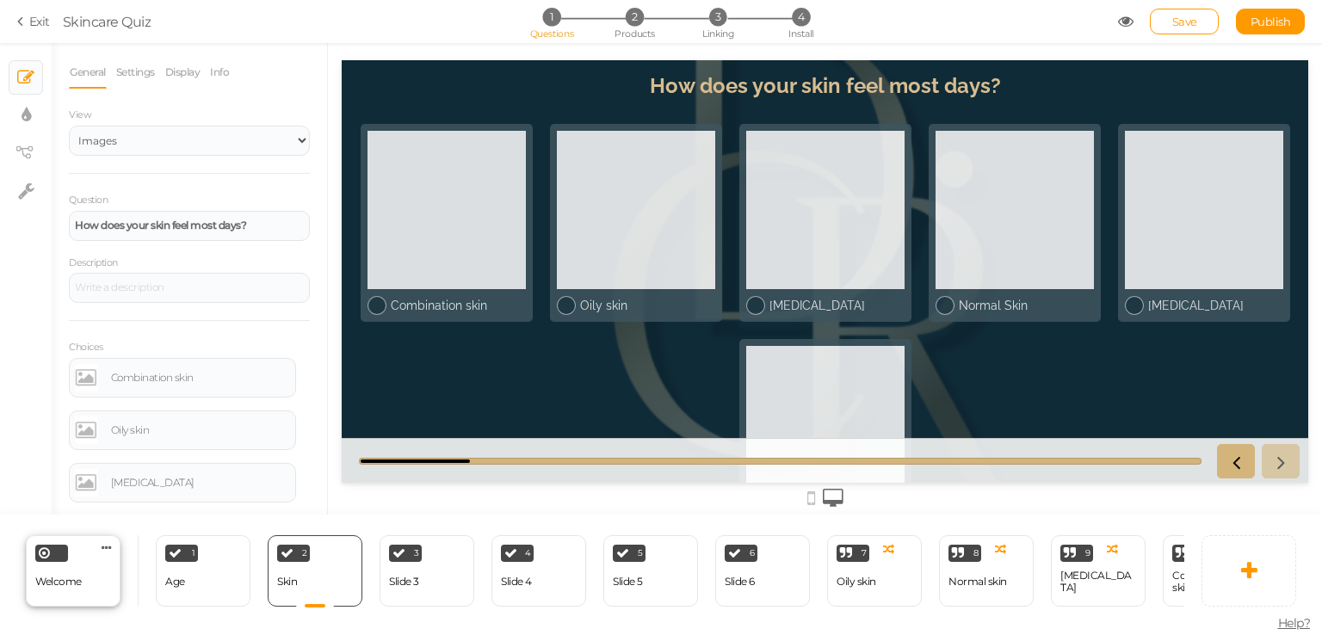
click at [78, 577] on span "Welcome" at bounding box center [58, 581] width 46 height 13
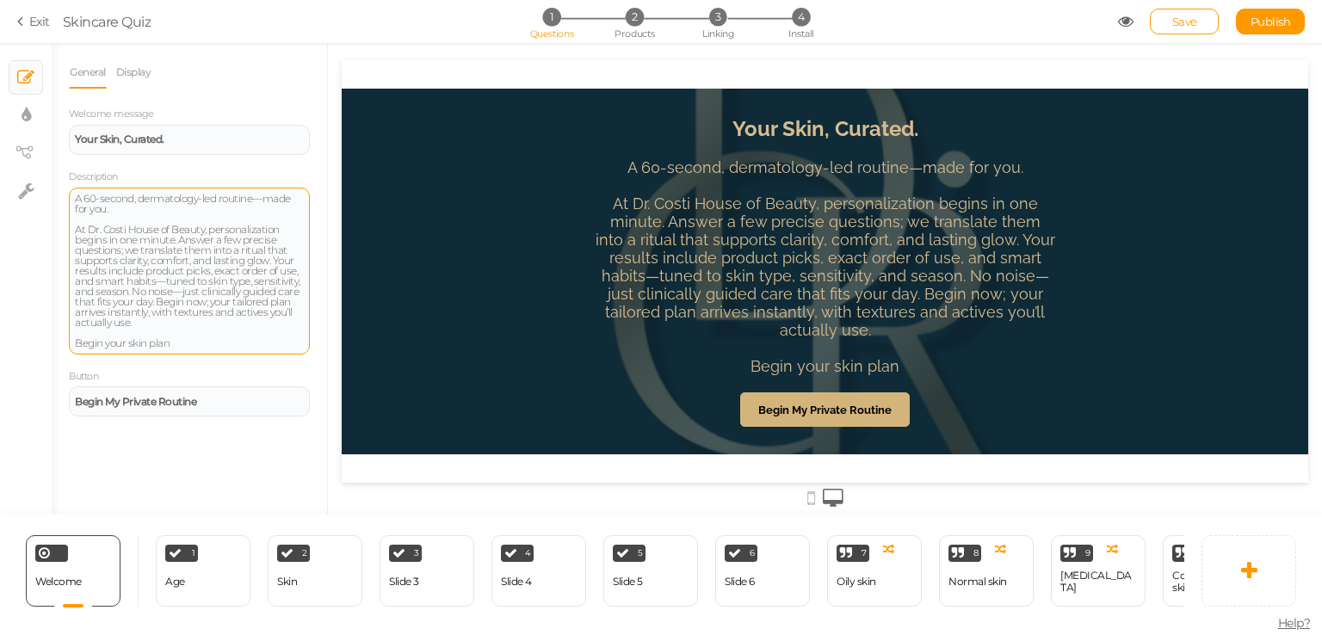
click at [206, 287] on div "A 60-second, dermatology-led routine—made for you. At Dr. Costi House of Beauty…" at bounding box center [189, 271] width 229 height 155
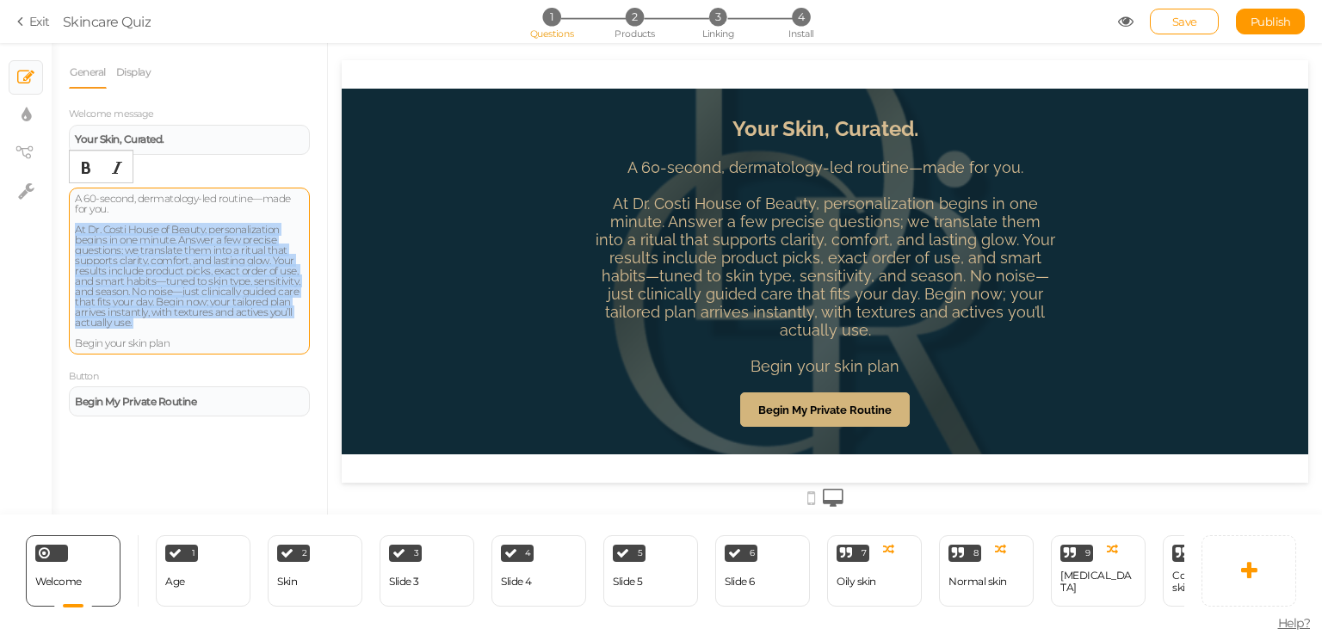
click at [206, 287] on div "A 60-second, dermatology-led routine—made for you. At Dr. Costi House of Beauty…" at bounding box center [189, 271] width 229 height 155
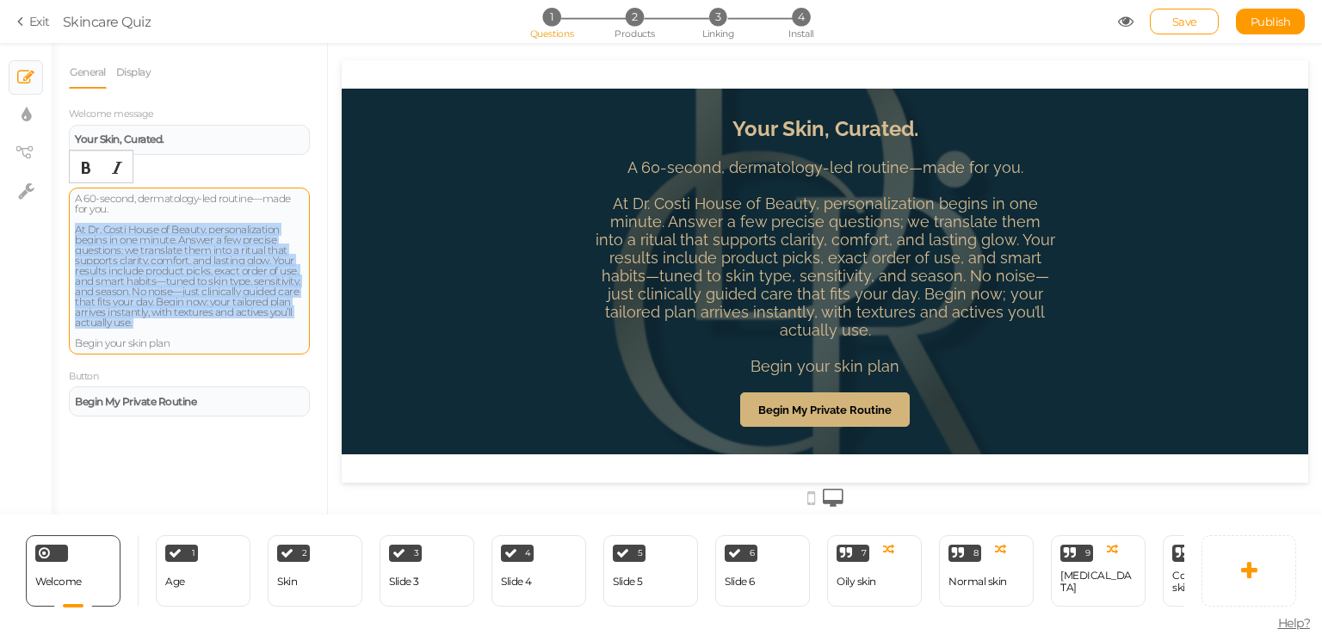
click at [206, 287] on div "A 60-second, dermatology-led routine—made for you. At Dr. Costi House of Beauty…" at bounding box center [189, 271] width 229 height 155
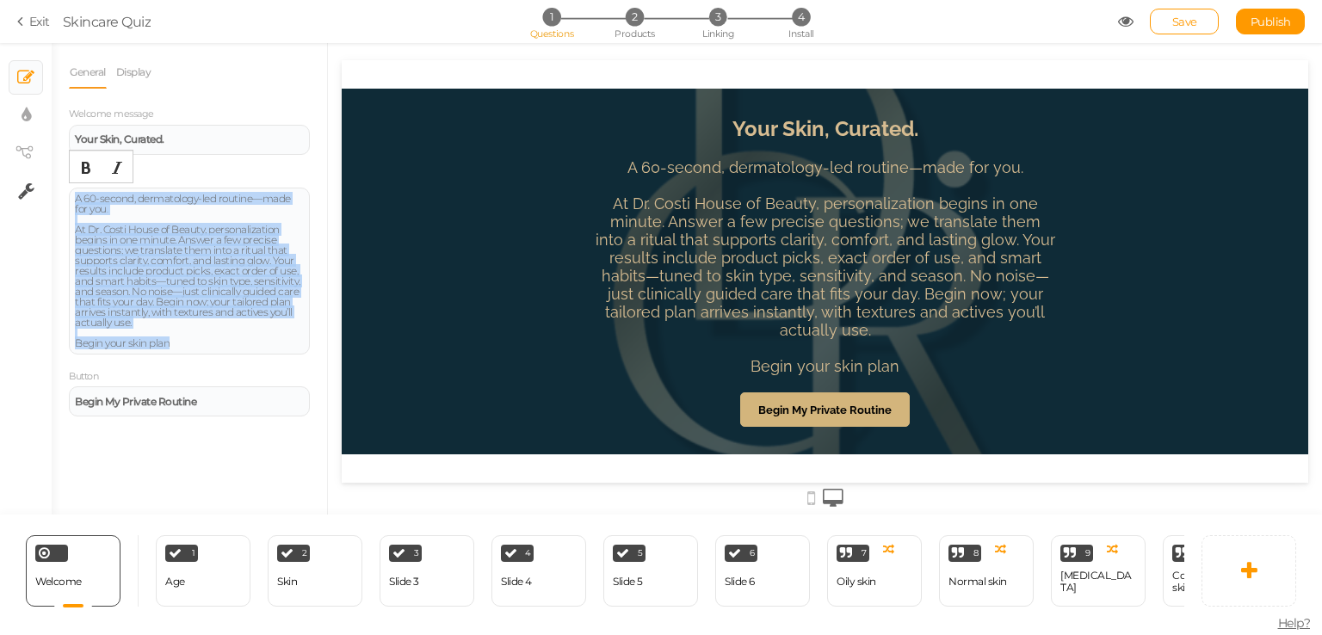
drag, startPoint x: 183, startPoint y: 349, endPoint x: 11, endPoint y: 182, distance: 239.8
click at [11, 182] on div "× Slides × Display settings × View tree × Settings General Display Welcome mess…" at bounding box center [661, 279] width 1322 height 472
paste div
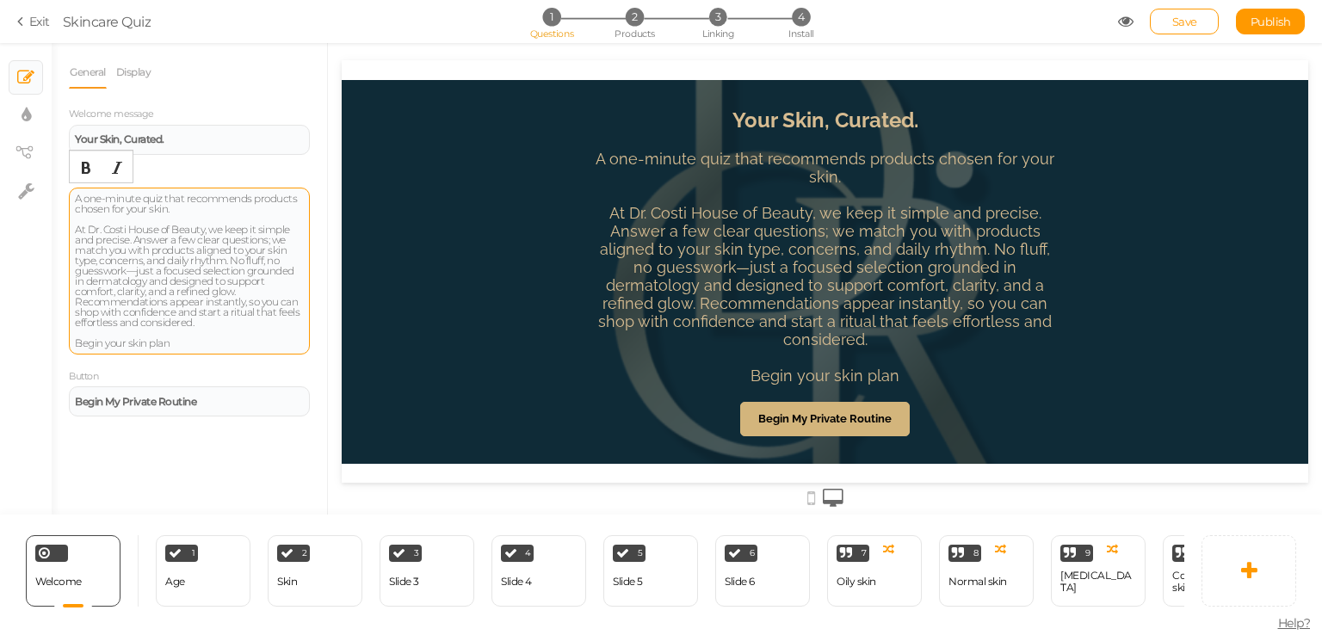
click at [150, 282] on div "A one-minute quiz that recommends products chosen for your skin. At Dr. Costi H…" at bounding box center [189, 271] width 229 height 155
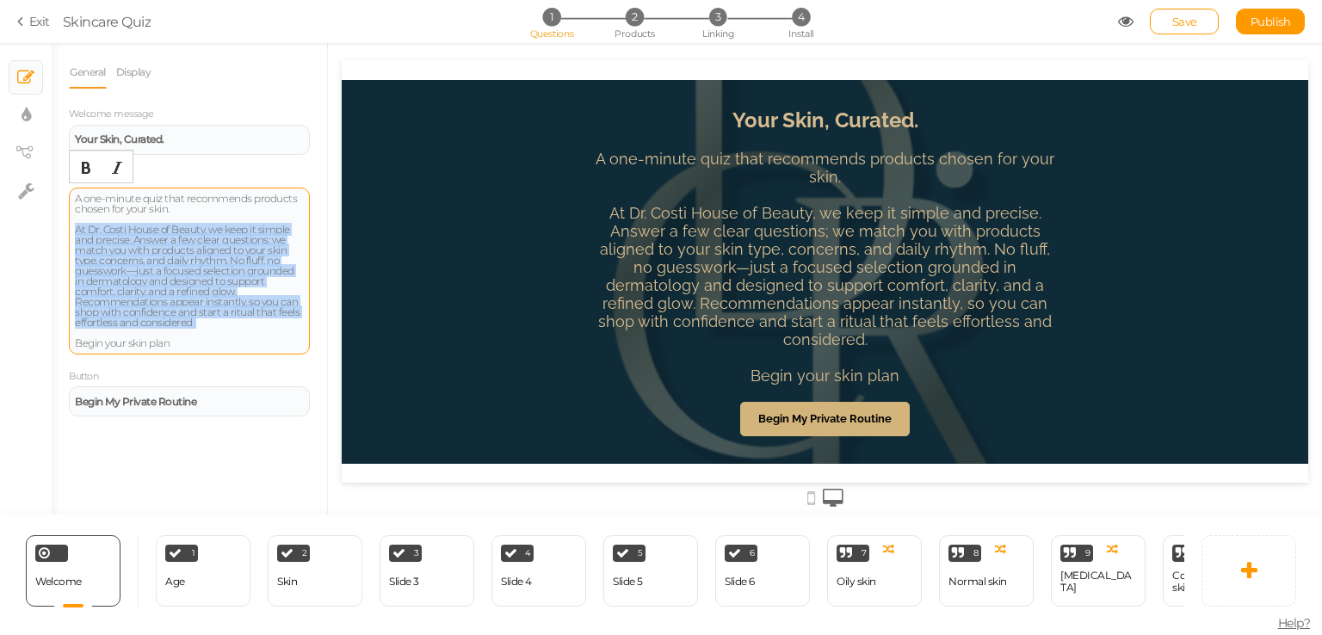
click at [150, 282] on div "A one-minute quiz that recommends products chosen for your skin. At Dr. Costi H…" at bounding box center [189, 271] width 229 height 155
copy div "At Dr. Costi House of Beauty, we keep it simple and precise. Answer a few clear…"
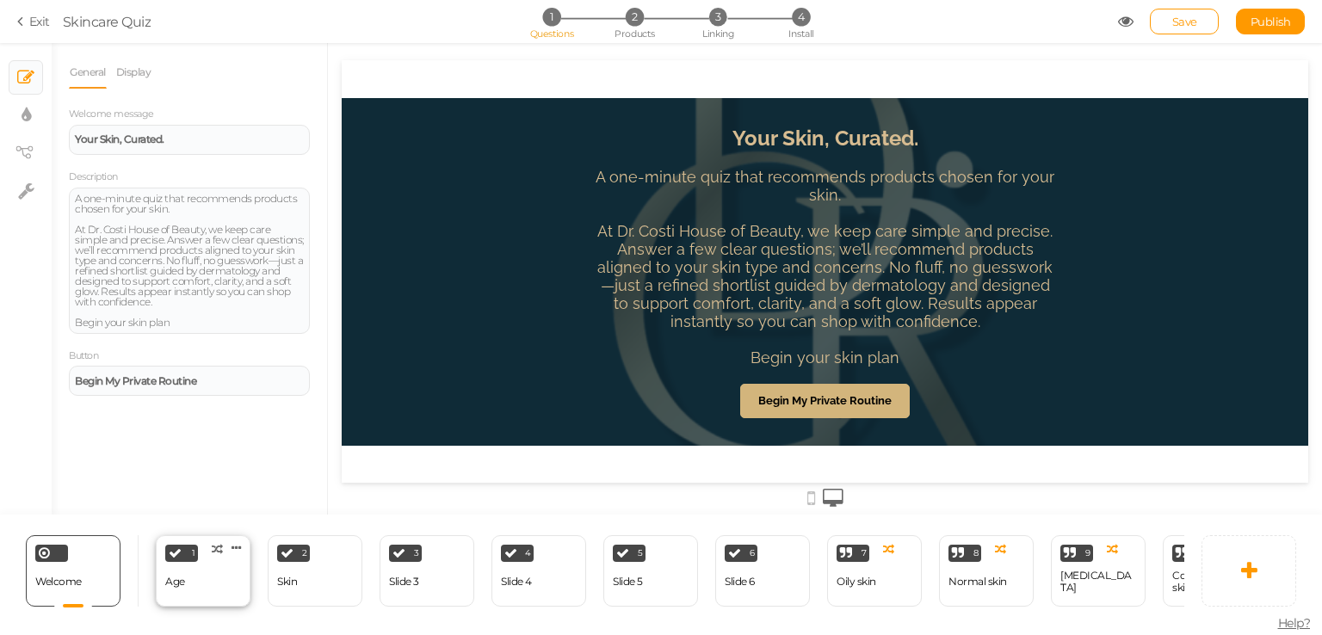
click at [225, 535] on div "1 Age × Define the conditions to show this slide. Clone Change type Delete" at bounding box center [203, 570] width 95 height 71
